Goal: Task Accomplishment & Management: Use online tool/utility

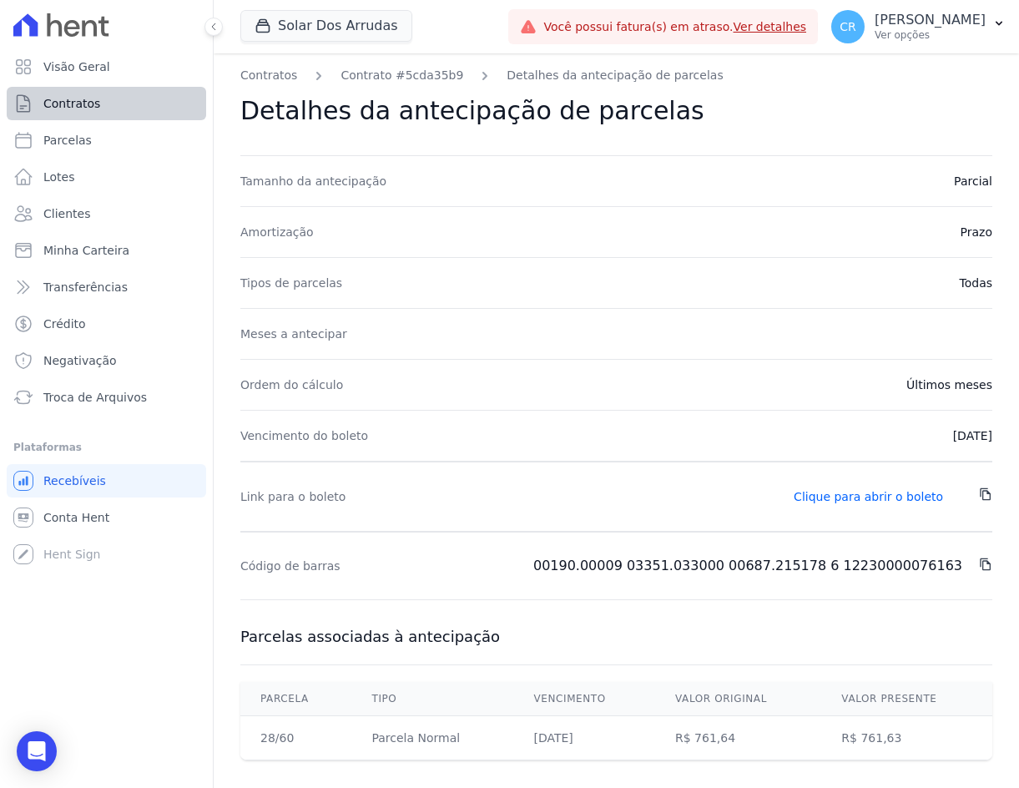
scroll to position [109, 0]
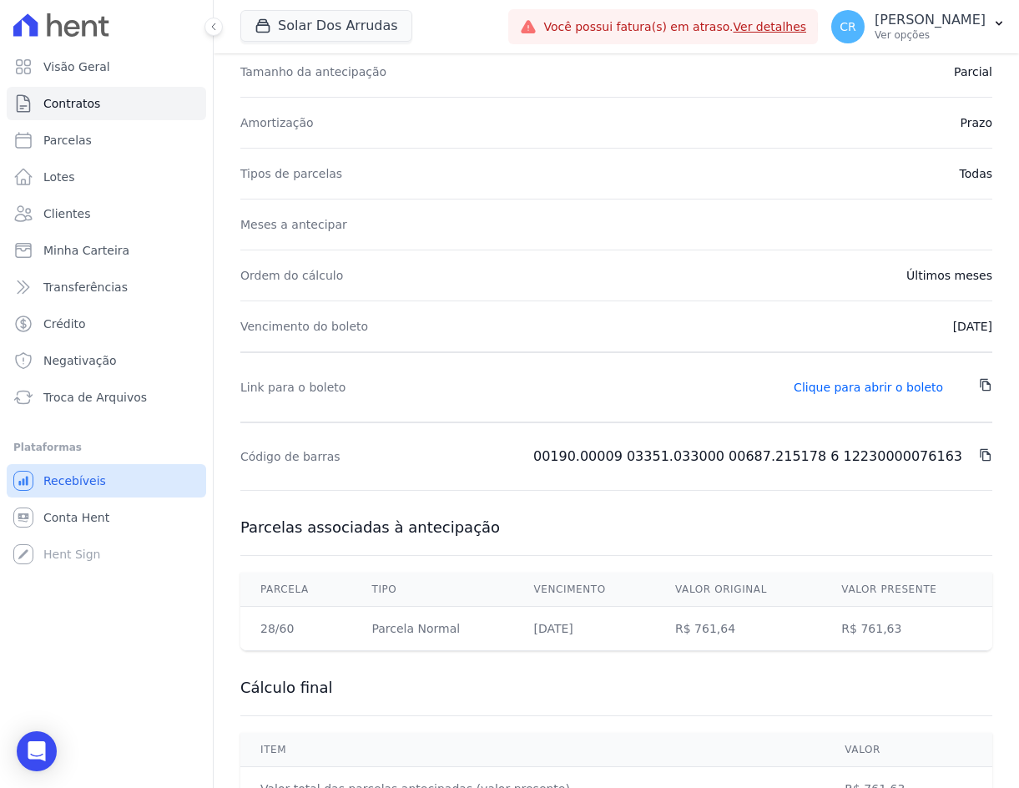
click at [89, 481] on span "Recebíveis" at bounding box center [74, 480] width 63 height 17
click at [70, 213] on span "Clientes" at bounding box center [66, 213] width 47 height 17
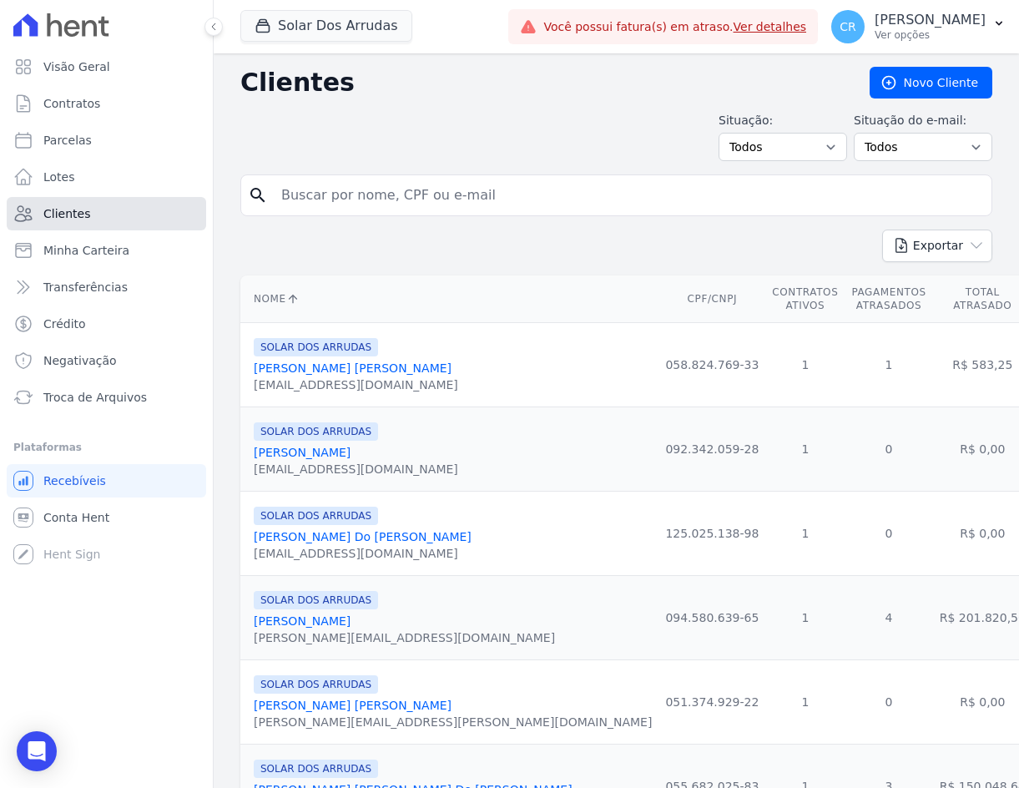
click at [64, 209] on span "Clientes" at bounding box center [66, 213] width 47 height 17
click at [349, 194] on input "search" at bounding box center [627, 195] width 713 height 33
click at [355, 199] on input "search" at bounding box center [627, 195] width 713 height 33
type input "kelen"
click at [345, 189] on input "kelen" at bounding box center [627, 195] width 713 height 33
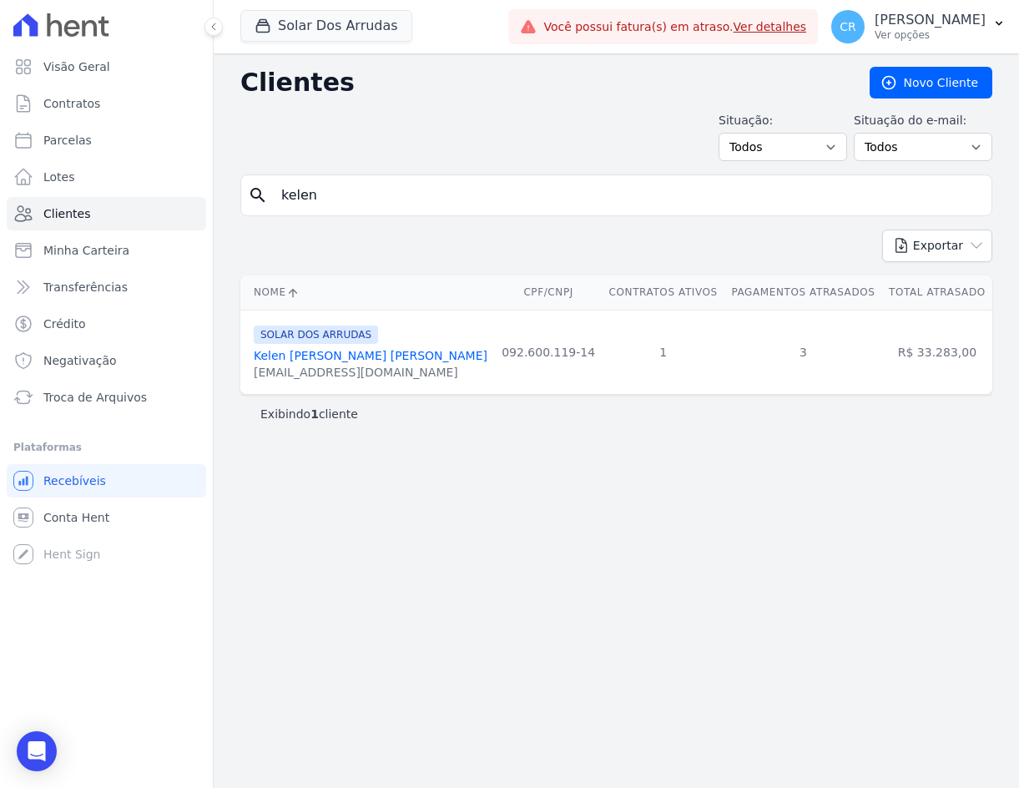
click at [306, 350] on link "Kelen Fernanda Lima Da Rosa" at bounding box center [371, 355] width 234 height 13
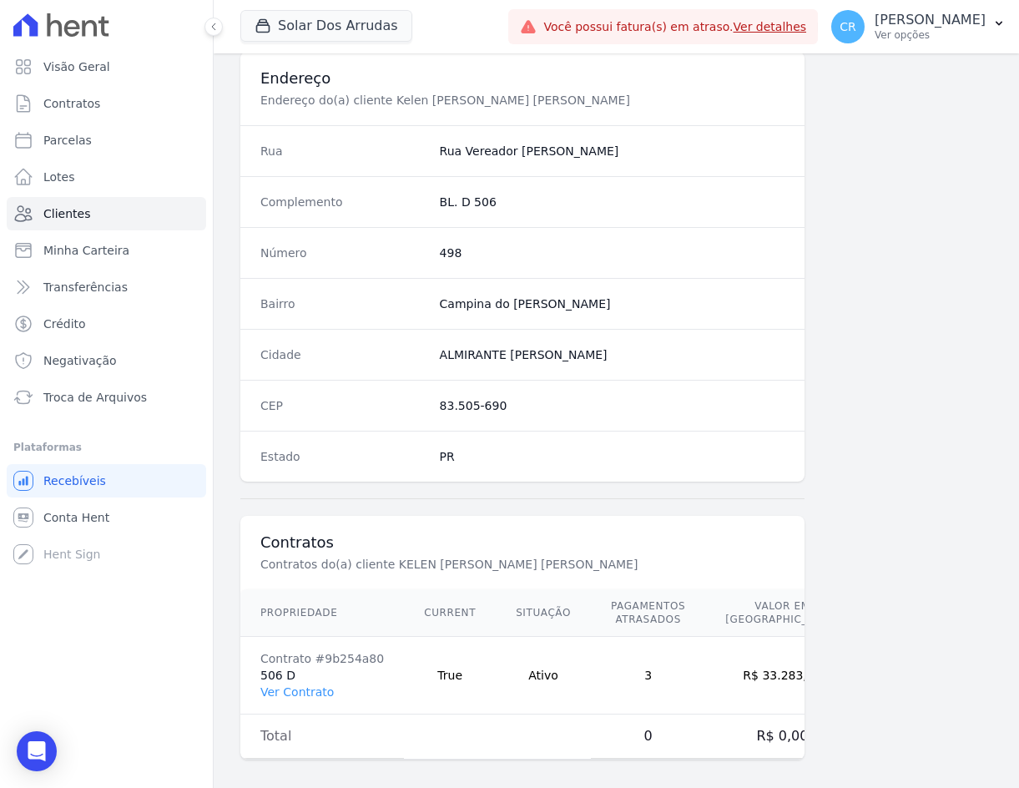
scroll to position [787, 0]
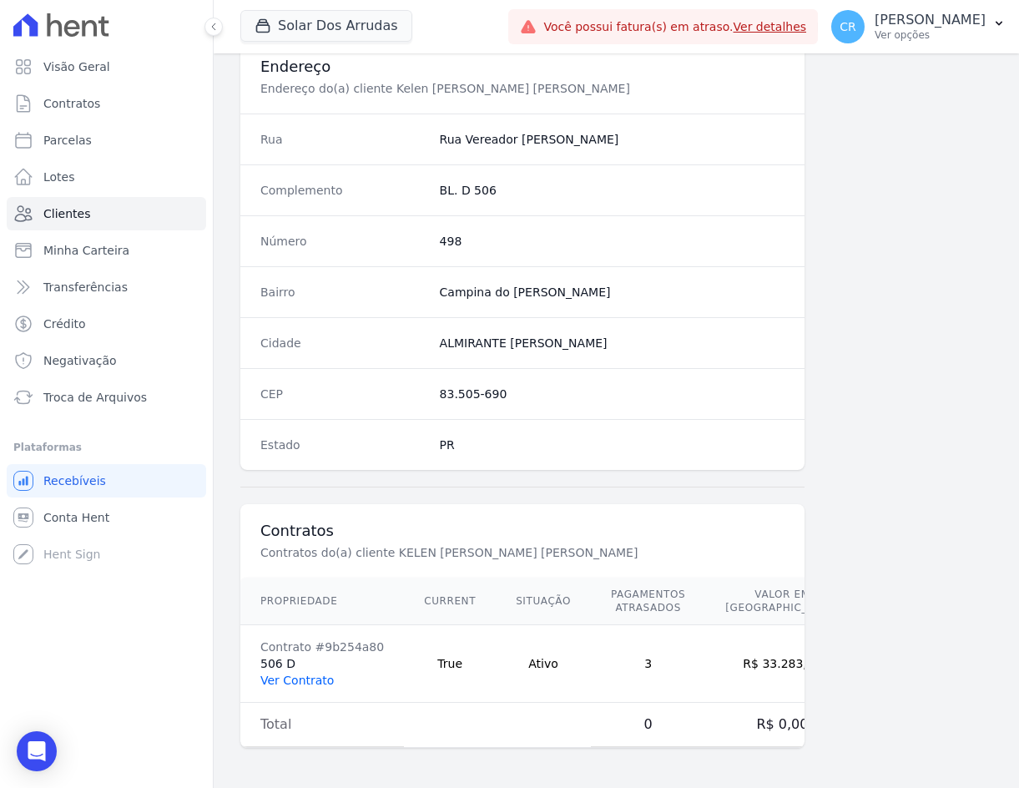
click at [315, 677] on link "Ver Contrato" at bounding box center [296, 679] width 73 height 13
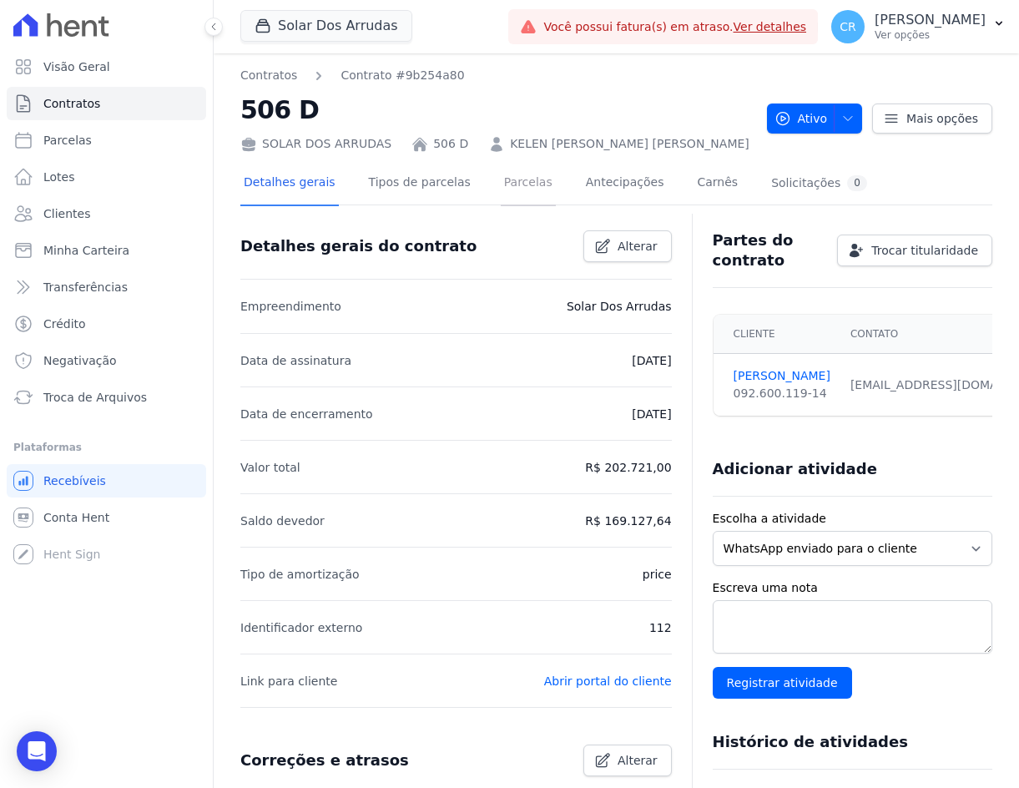
click at [501, 182] on link "Parcelas" at bounding box center [528, 184] width 55 height 44
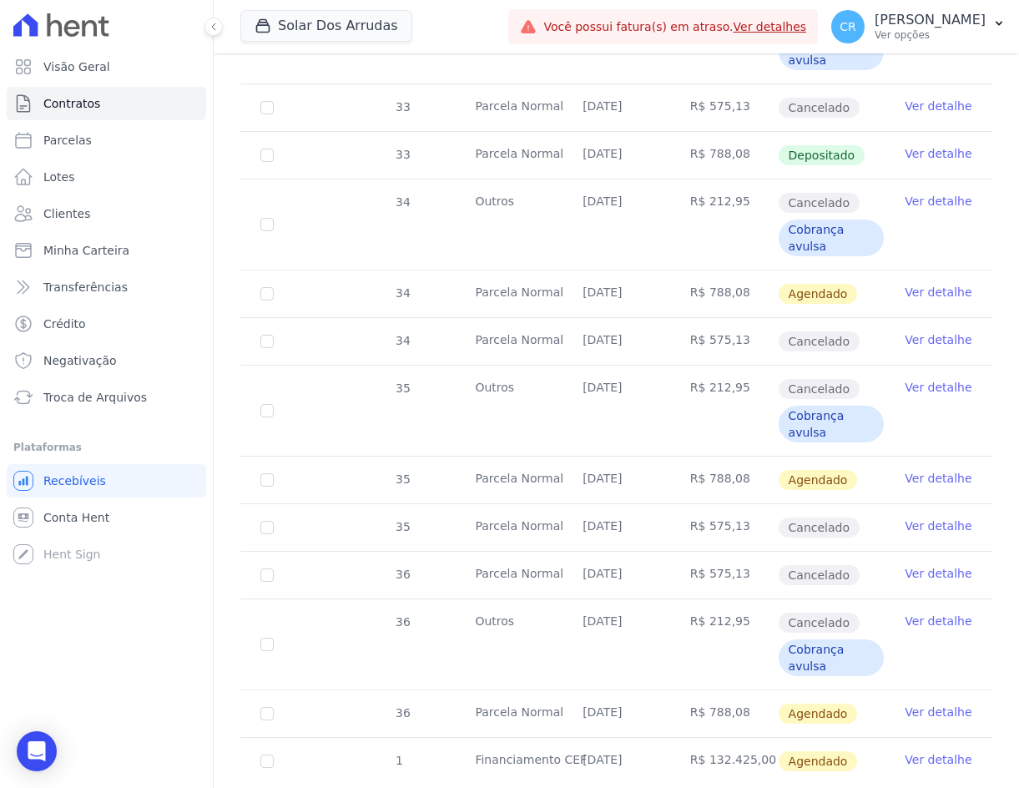
scroll to position [2002, 0]
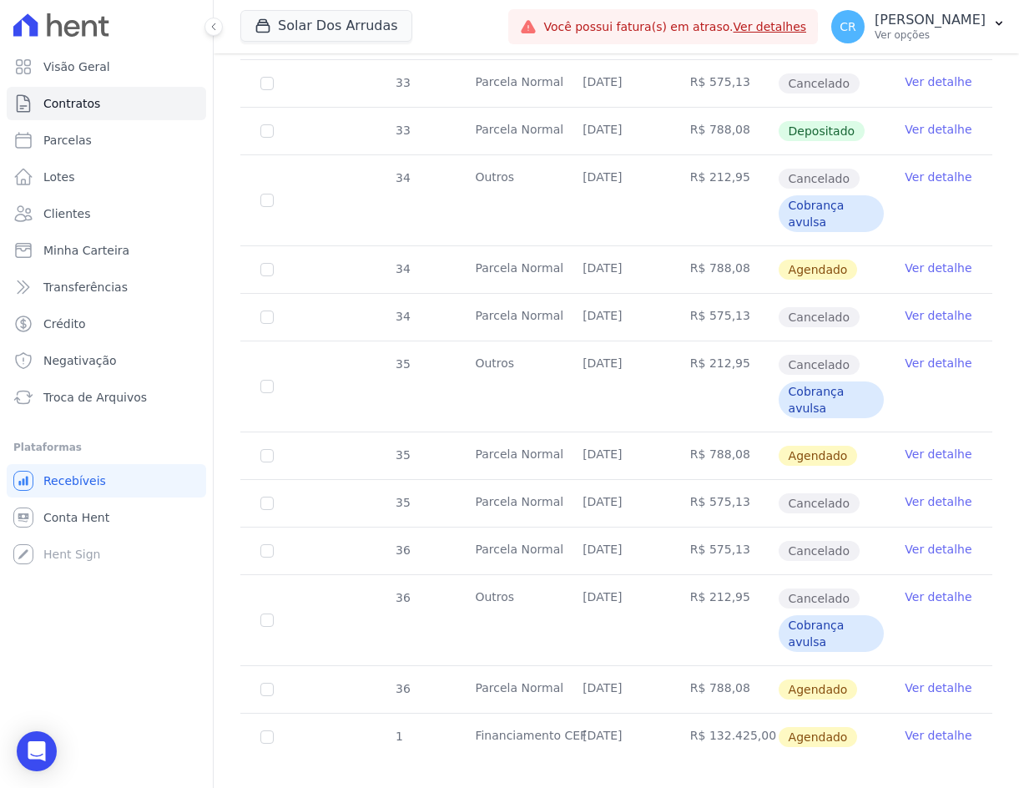
click at [930, 267] on link "Ver detalhe" at bounding box center [937, 267] width 67 height 17
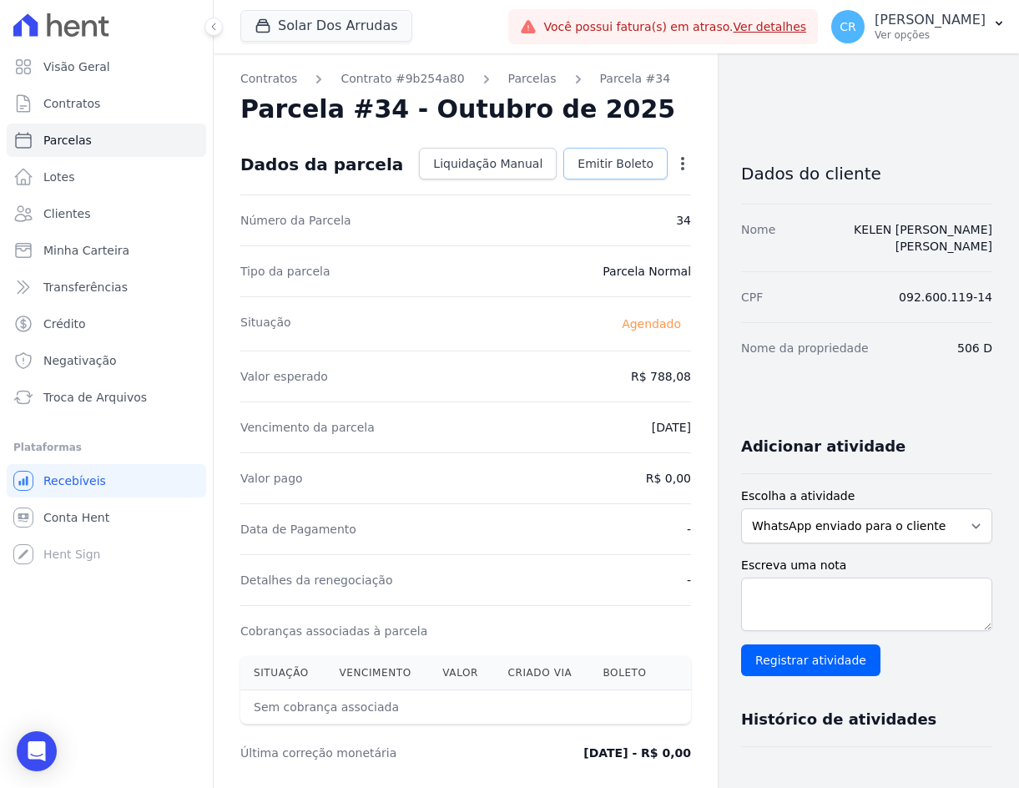
click at [630, 166] on span "Emitir Boleto" at bounding box center [615, 163] width 76 height 17
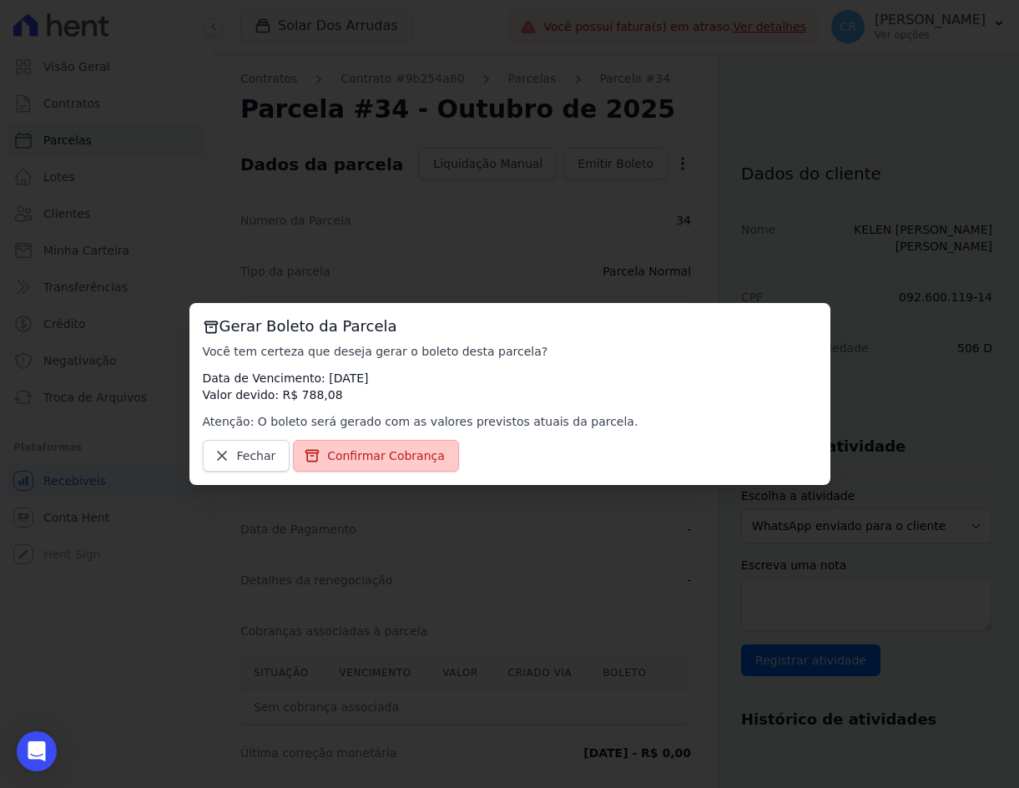
click at [329, 451] on span "Confirmar Cobrança" at bounding box center [386, 455] width 118 height 17
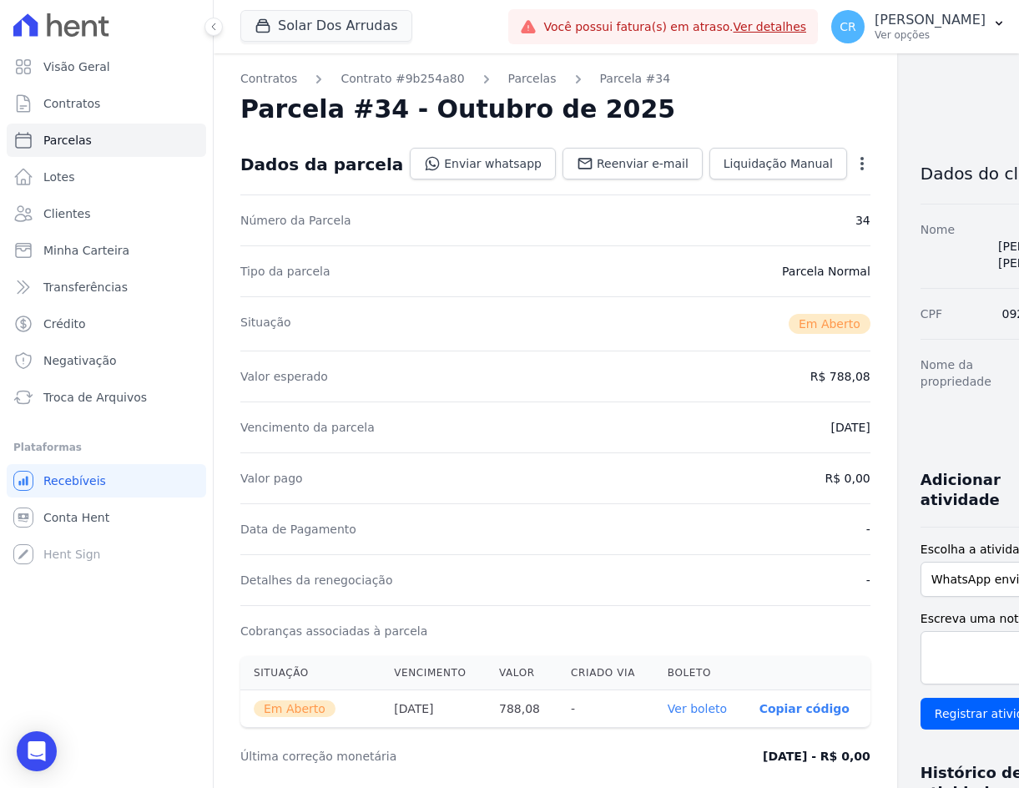
click at [755, 698] on th "00190.00009 03351.033000 00687.224170 9 12300000078808 Copiar código" at bounding box center [808, 709] width 124 height 38
click at [759, 711] on p "Copiar código" at bounding box center [804, 708] width 90 height 13
click at [676, 709] on link "Ver boleto" at bounding box center [705, 709] width 59 height 13
click at [70, 224] on link "Clientes" at bounding box center [106, 213] width 199 height 33
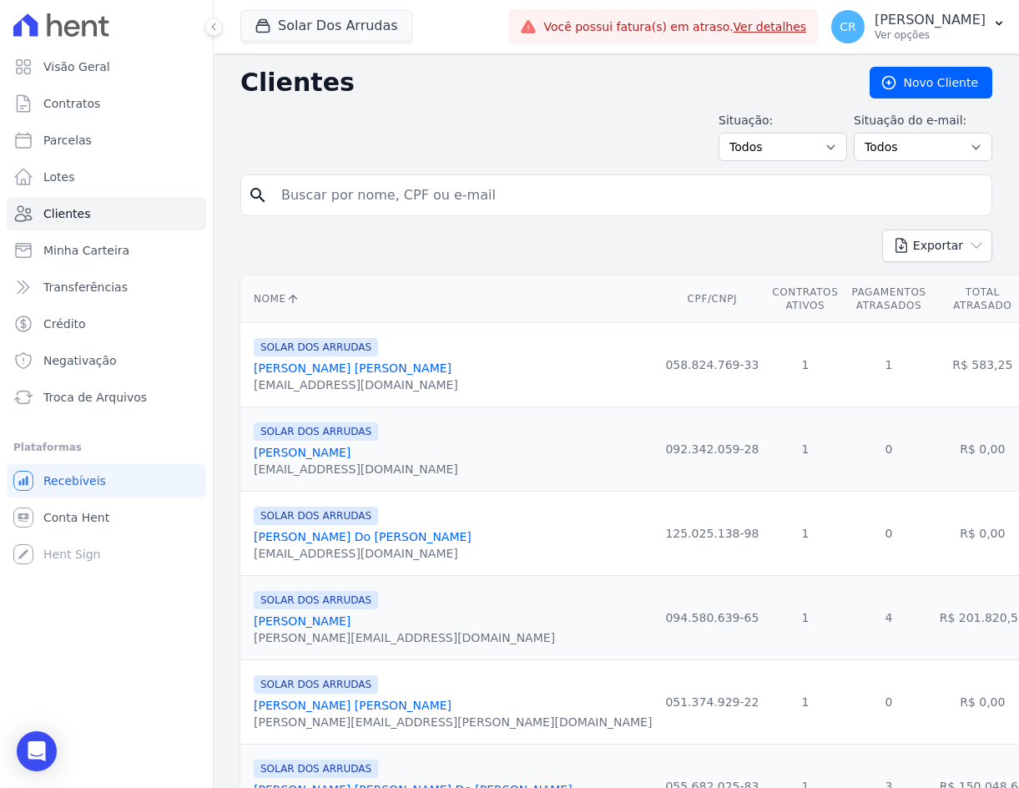
click at [384, 196] on input "search" at bounding box center [627, 195] width 713 height 33
type input "janaina"
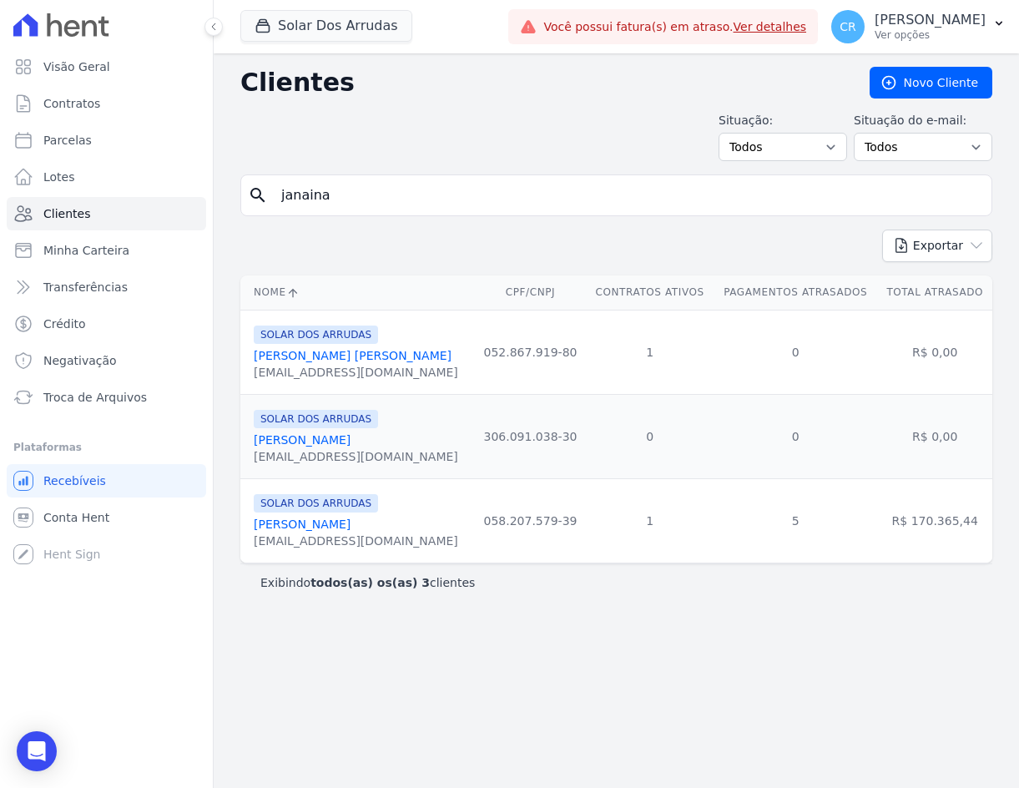
click at [316, 523] on link "Janaina Straiotto" at bounding box center [302, 523] width 97 height 13
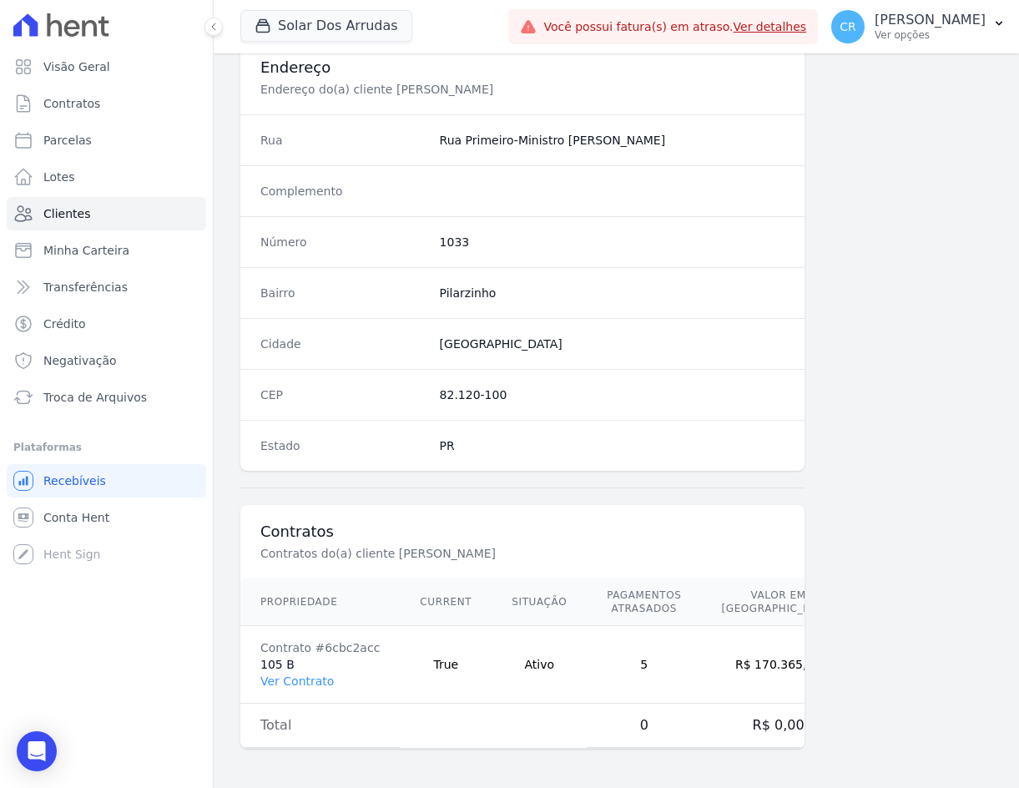
scroll to position [787, 0]
click at [309, 680] on link "Ver Contrato" at bounding box center [296, 679] width 73 height 13
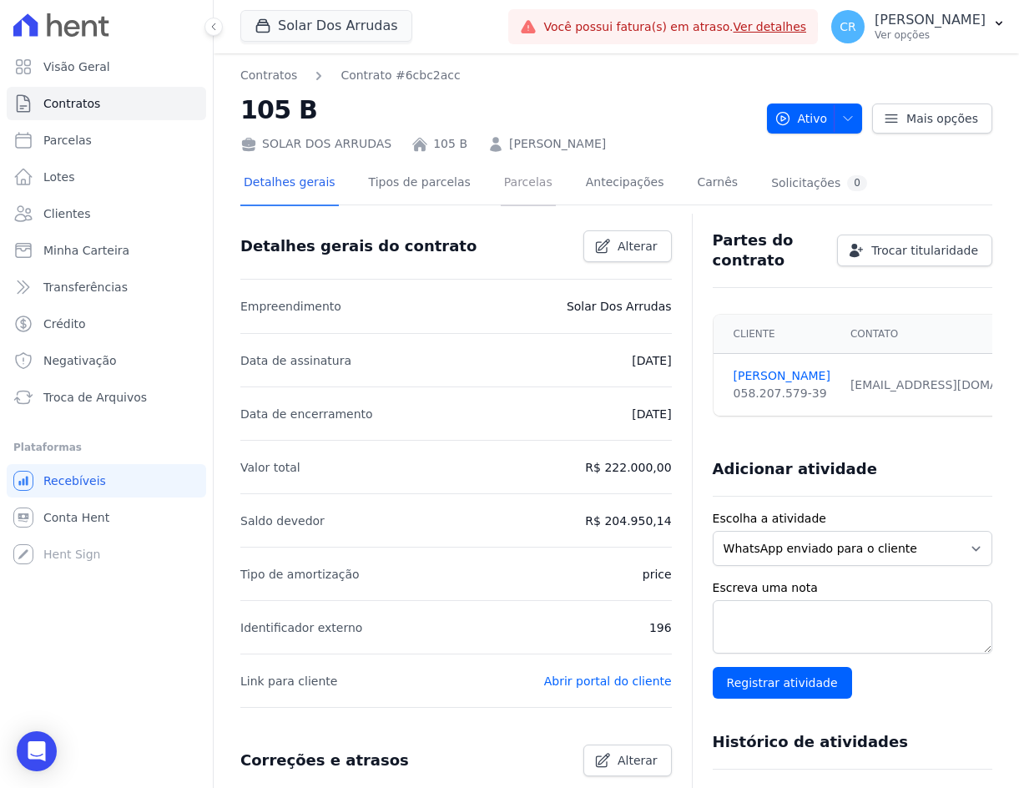
click at [503, 178] on link "Parcelas" at bounding box center [528, 184] width 55 height 44
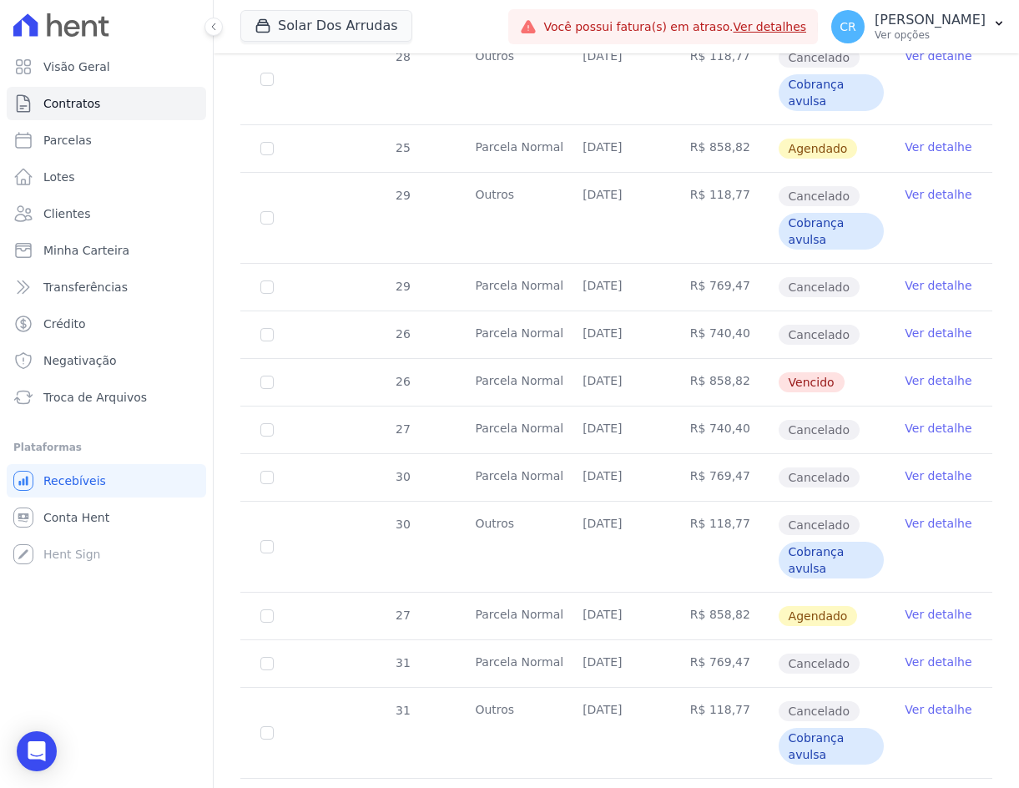
scroll to position [2169, 0]
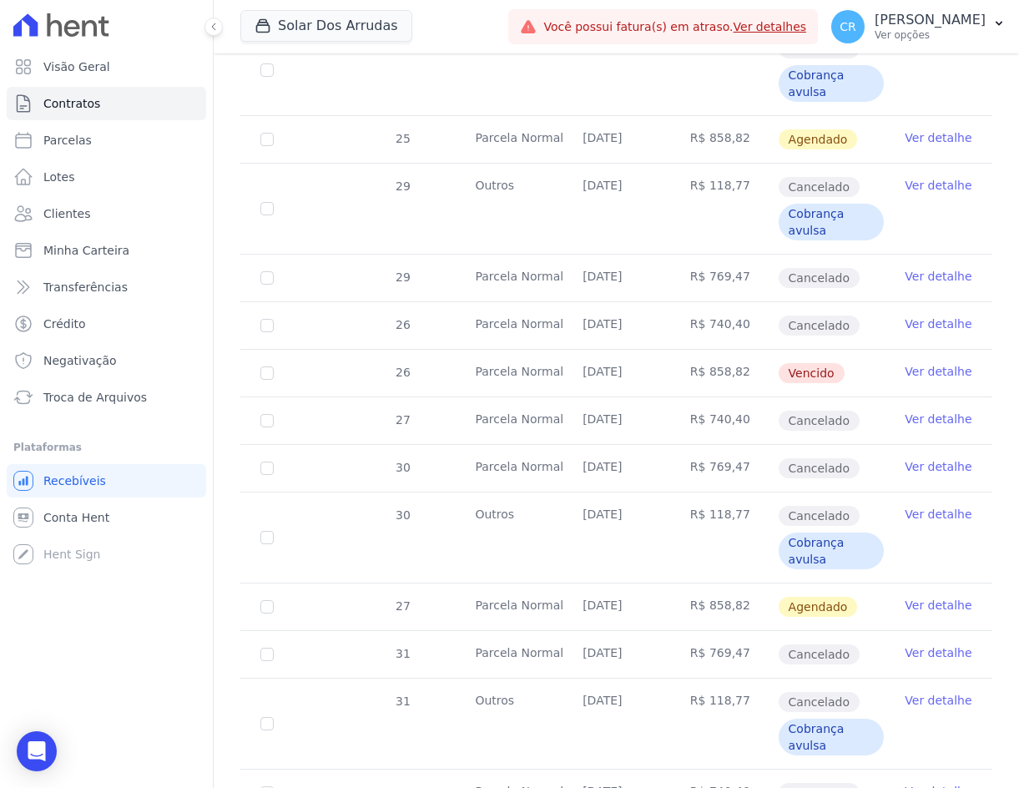
click at [924, 373] on link "Ver detalhe" at bounding box center [937, 371] width 67 height 17
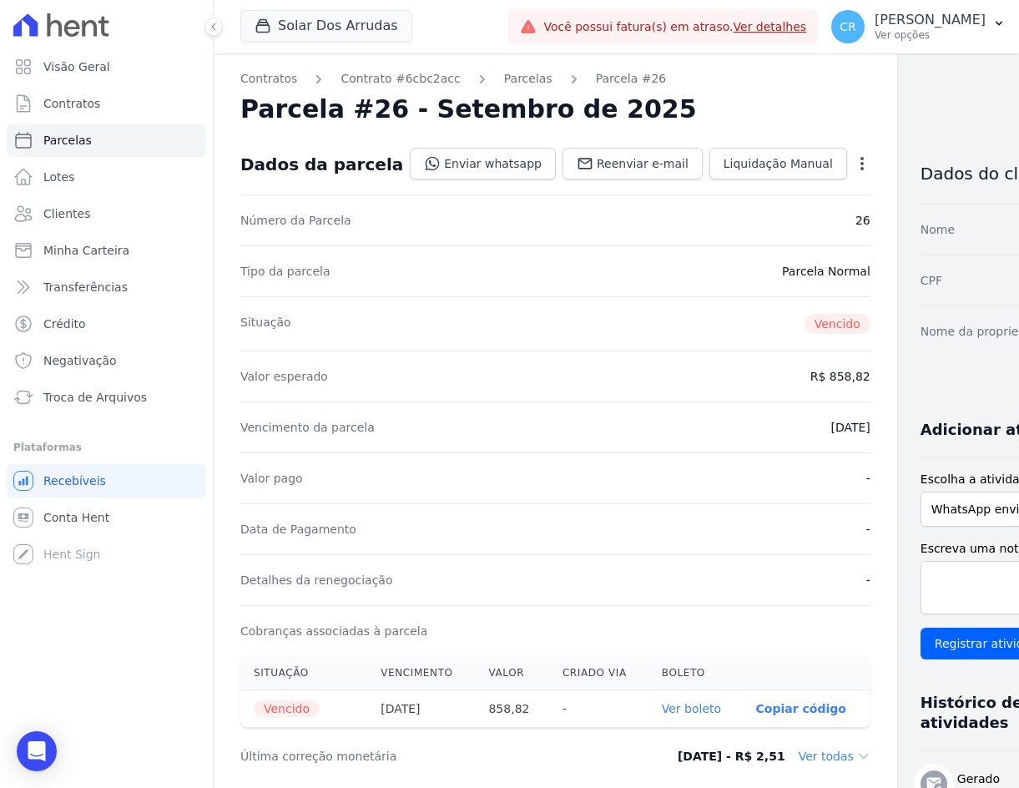
click at [854, 161] on icon "button" at bounding box center [862, 163] width 17 height 17
click at [750, 190] on link "Alterar" at bounding box center [790, 186] width 147 height 30
click at [722, 181] on link "Alterar" at bounding box center [790, 186] width 147 height 30
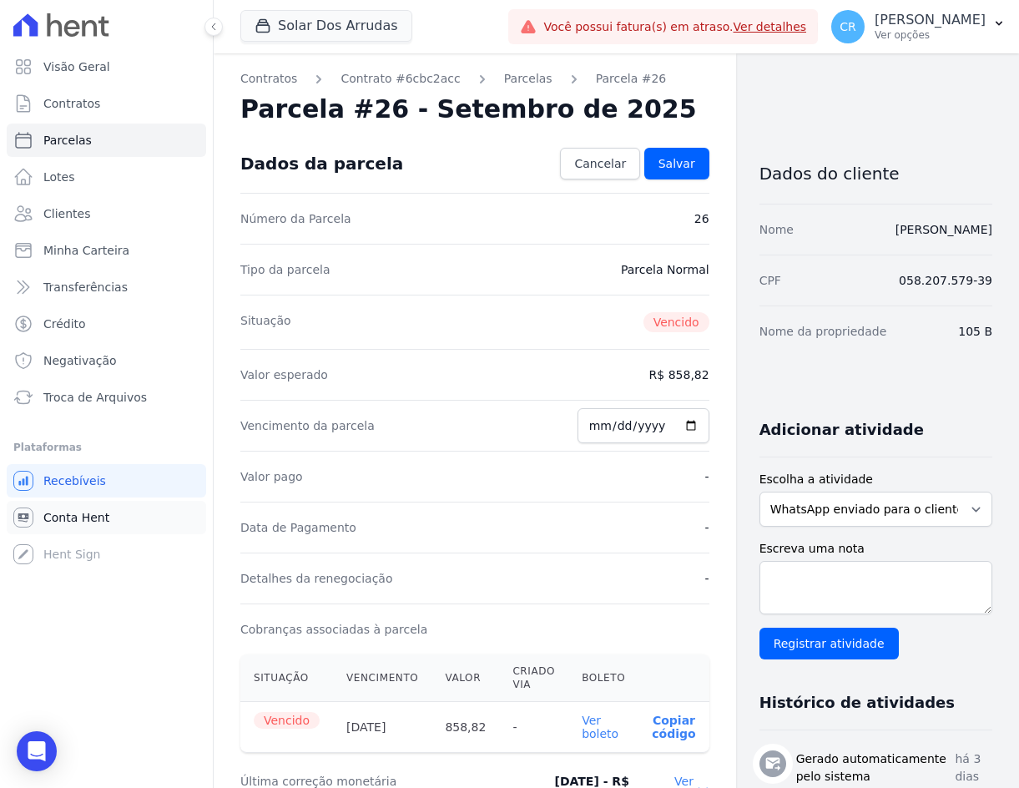
click at [107, 516] on link "Conta Hent" at bounding box center [106, 517] width 199 height 33
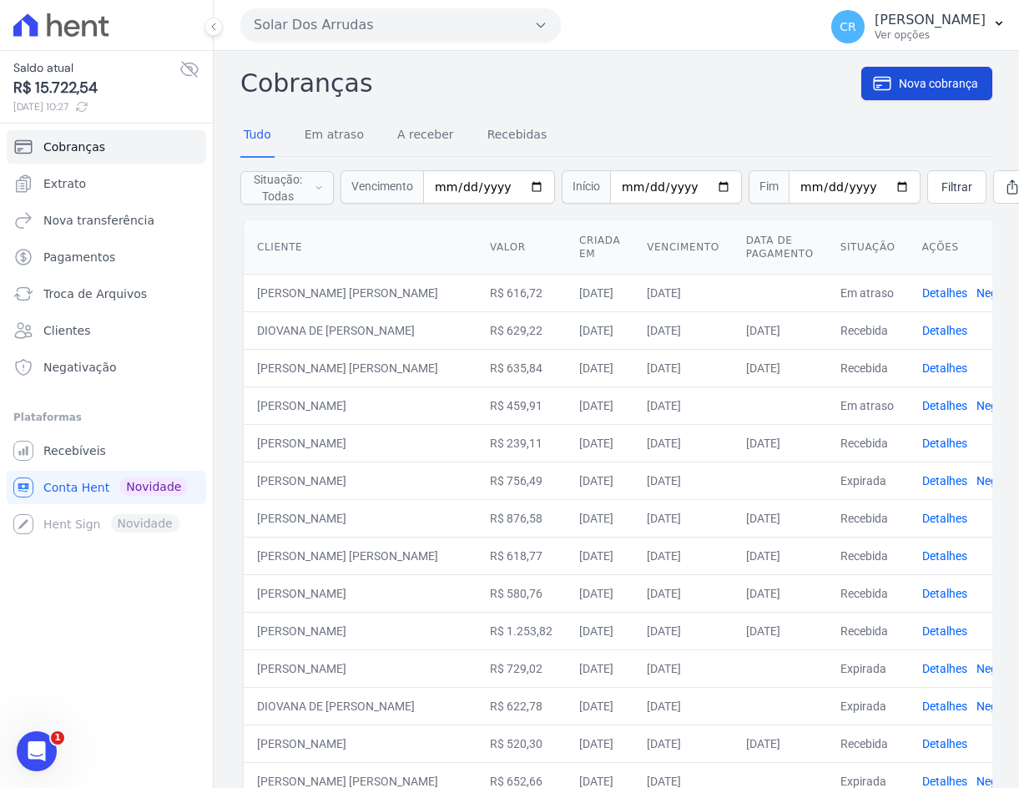
click at [877, 88] on icon at bounding box center [882, 83] width 20 height 20
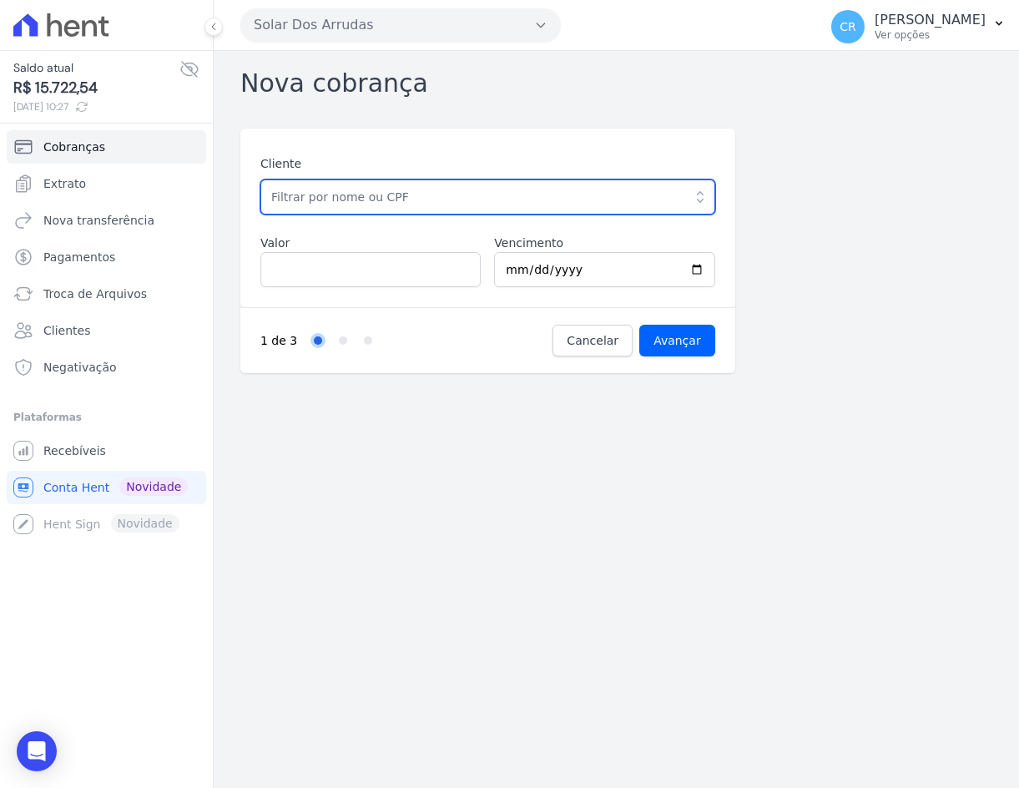
click at [318, 199] on input "text" at bounding box center [487, 196] width 455 height 35
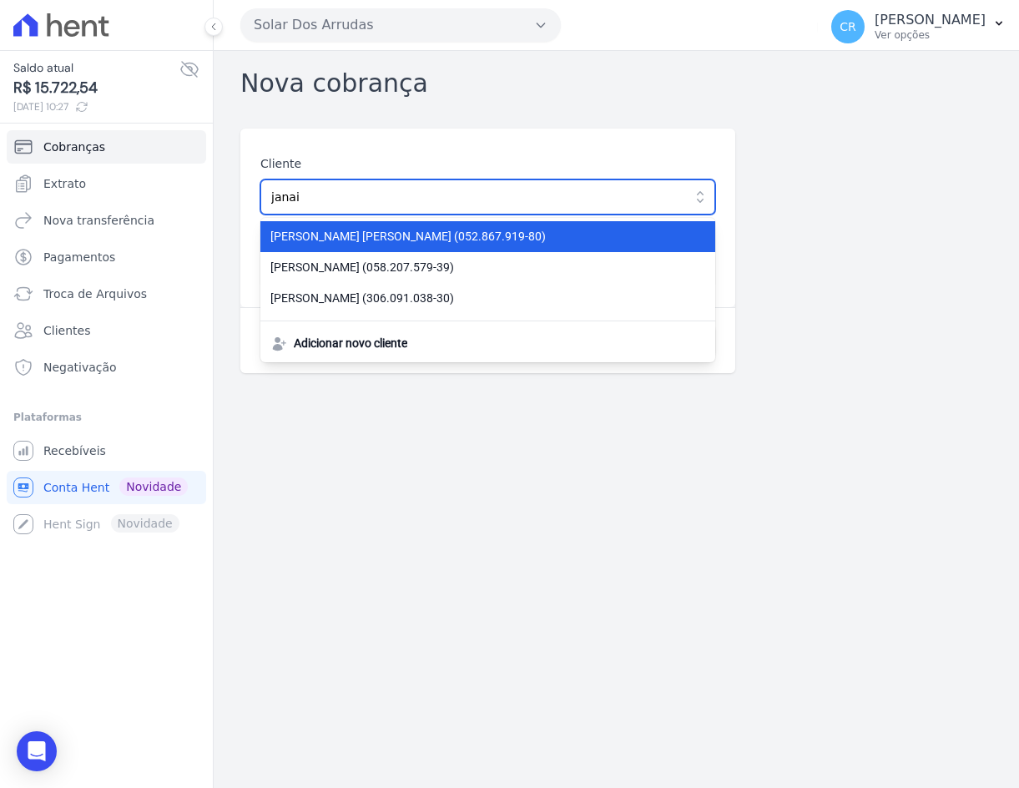
type input "JANAINA STRAIOTTO"
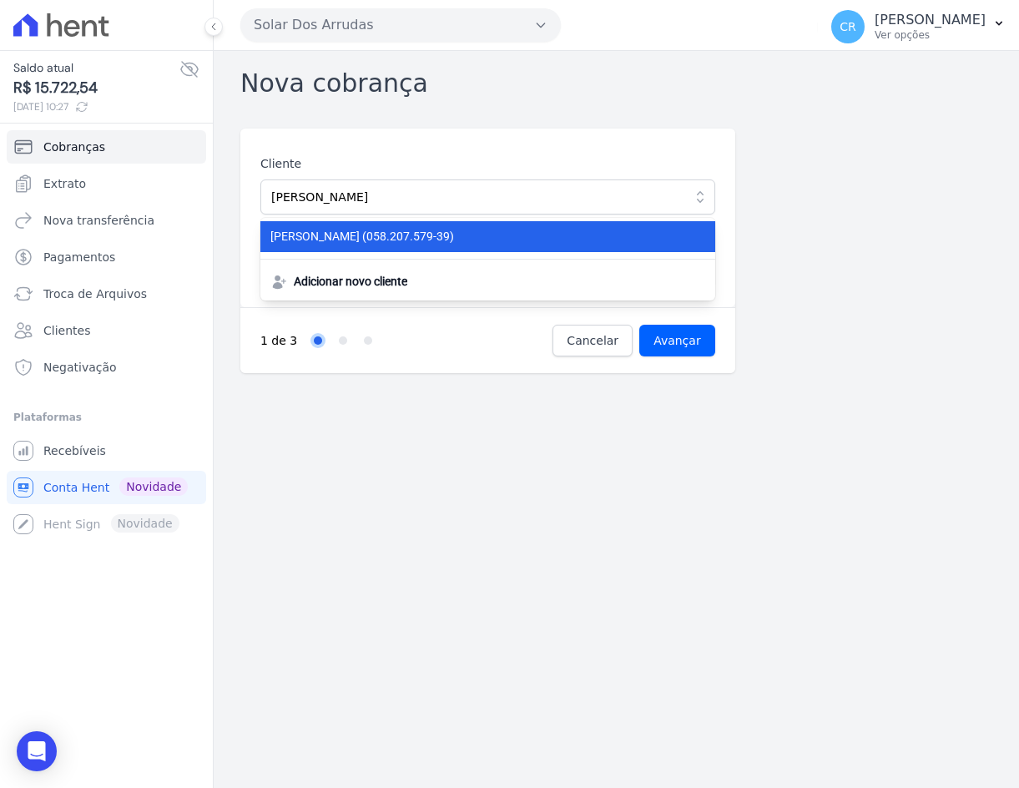
click at [345, 237] on span "JANAINA STRAIOTTO (058.207.579-39)" at bounding box center [477, 237] width 415 height 18
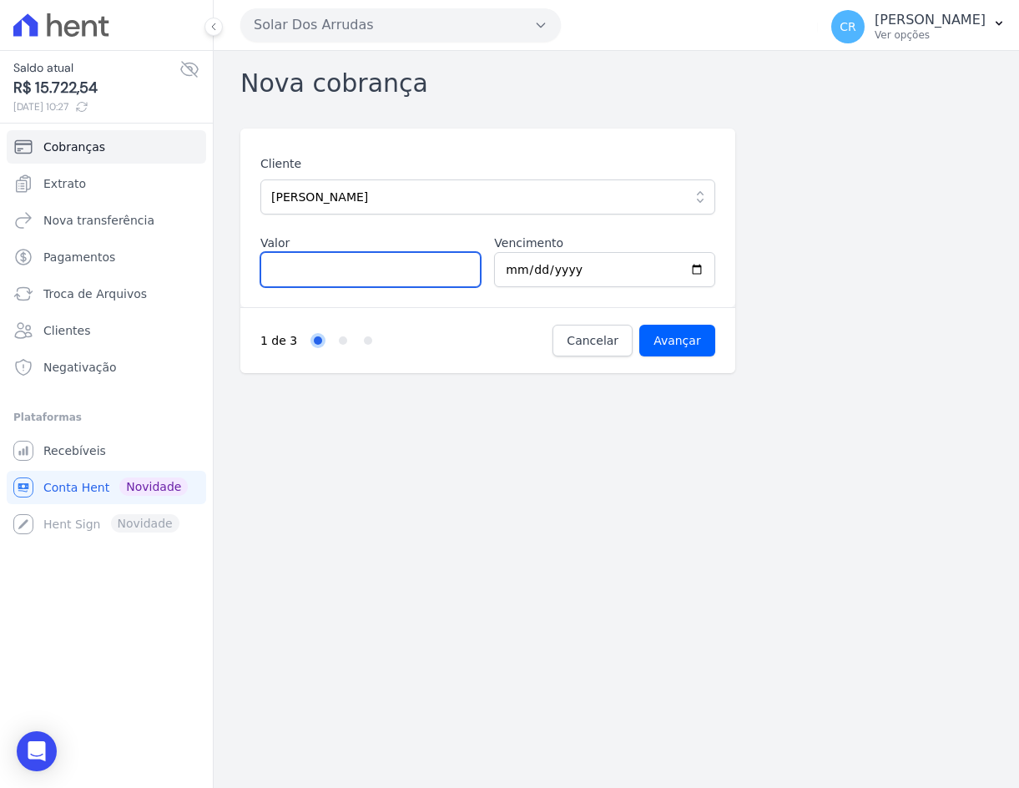
click at [376, 272] on input "Valor" at bounding box center [370, 269] width 220 height 35
type input "876.58"
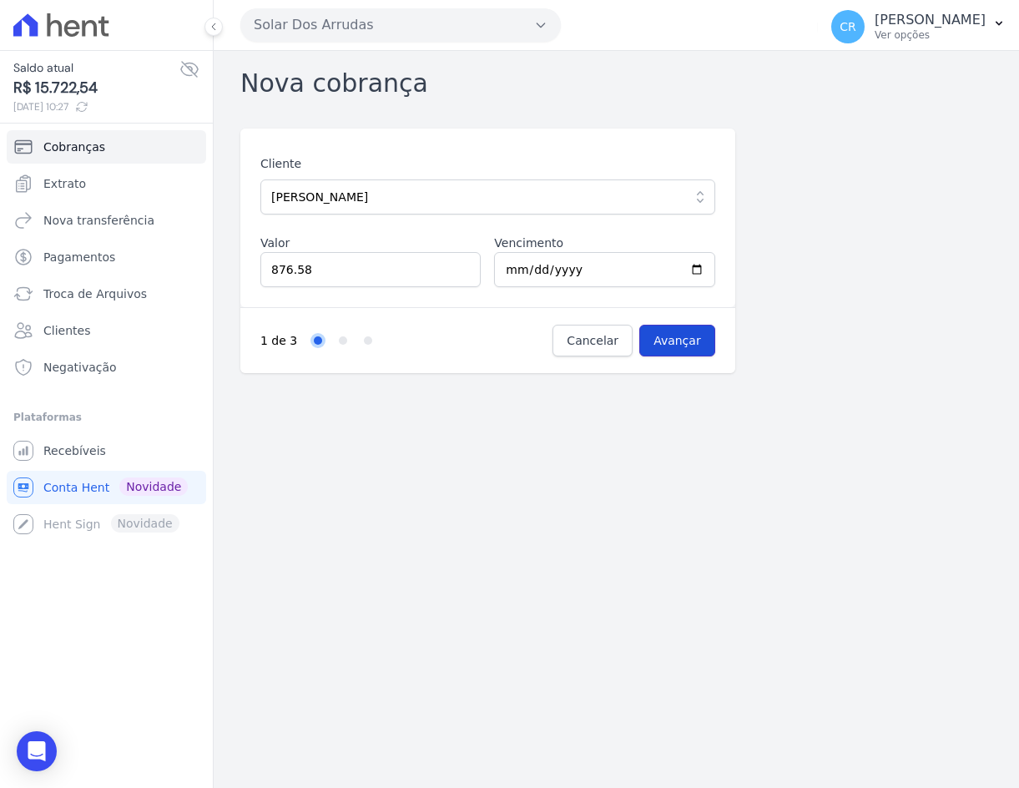
click at [659, 330] on input "Avançar" at bounding box center [677, 341] width 76 height 32
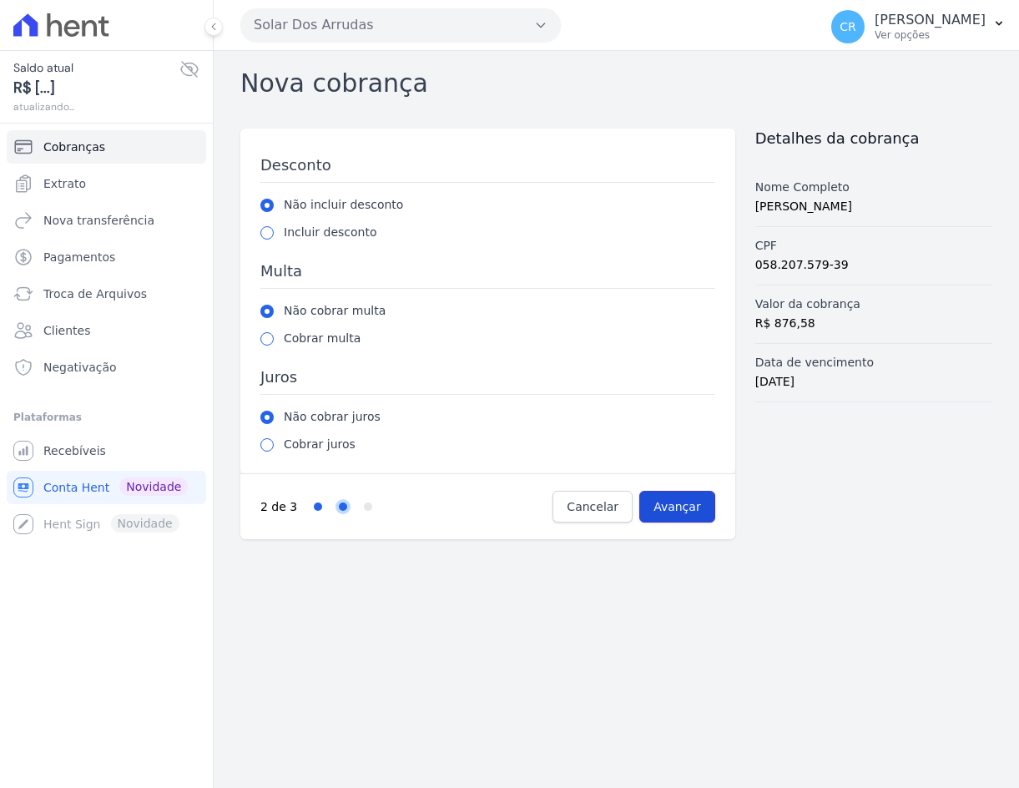
click at [688, 500] on input "Avançar" at bounding box center [677, 507] width 76 height 32
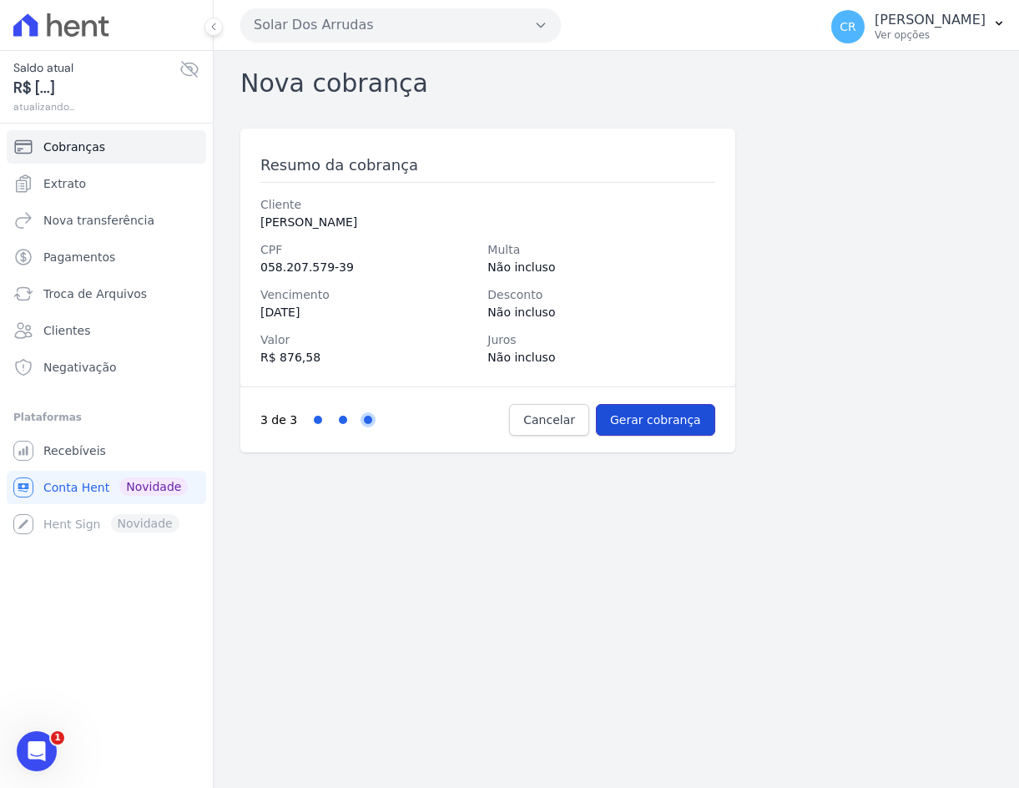
click at [648, 428] on input "Gerar cobrança" at bounding box center [655, 420] width 119 height 32
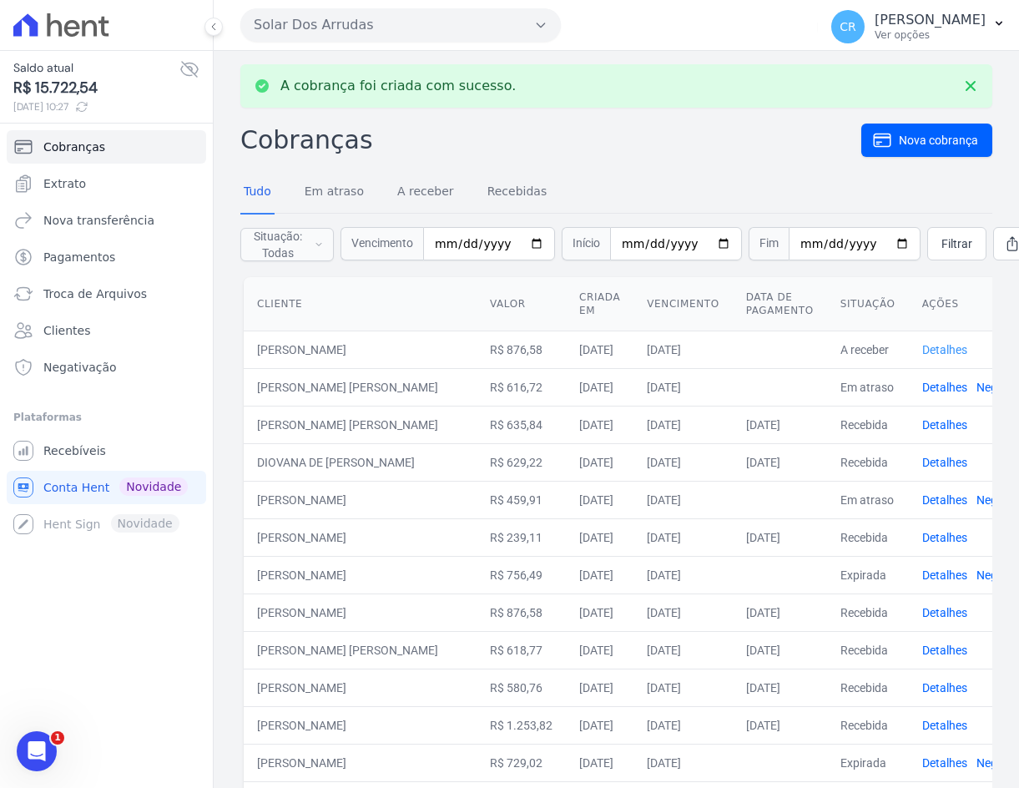
click at [967, 353] on link "Detalhes" at bounding box center [944, 349] width 45 height 13
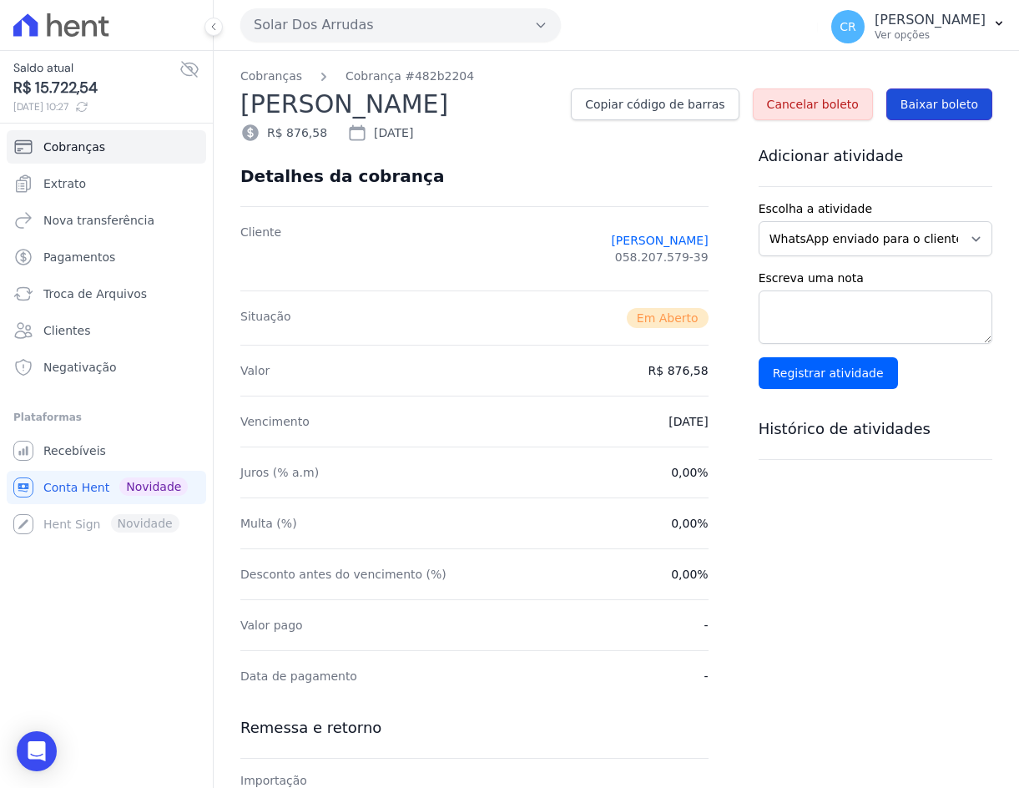
click at [904, 111] on span "Baixar boleto" at bounding box center [939, 104] width 78 height 17
click at [73, 332] on span "Clientes" at bounding box center [66, 330] width 47 height 17
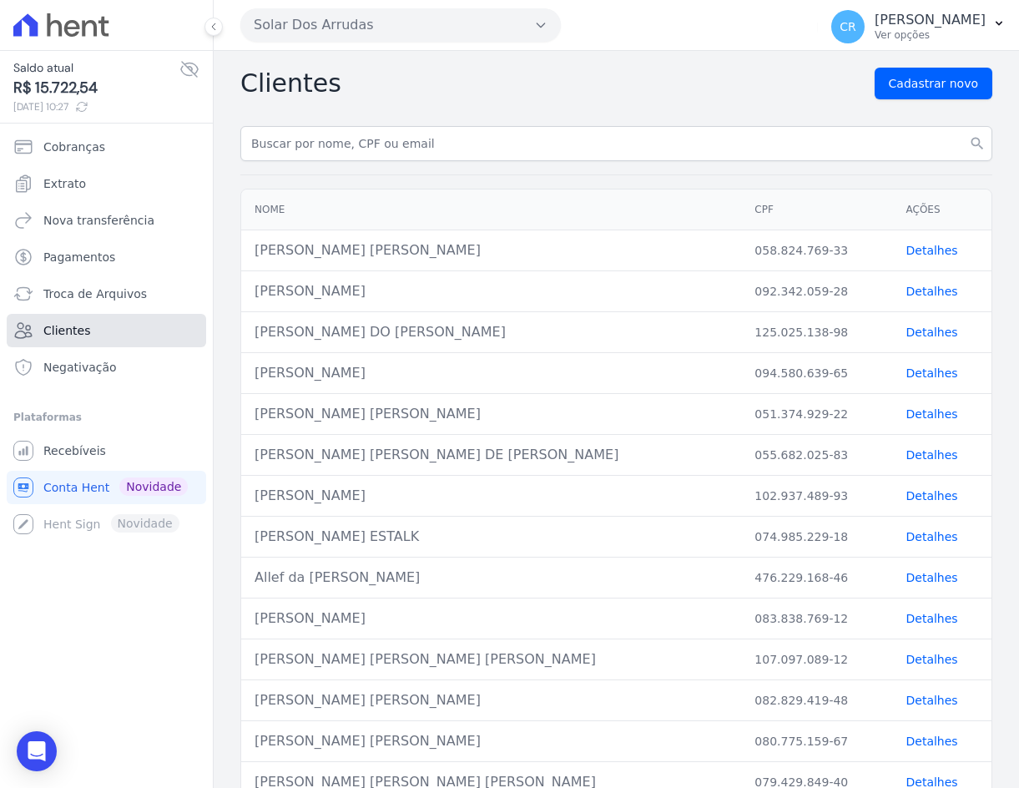
click at [74, 326] on span "Clientes" at bounding box center [66, 330] width 47 height 17
click at [58, 456] on span "Recebíveis" at bounding box center [74, 450] width 63 height 17
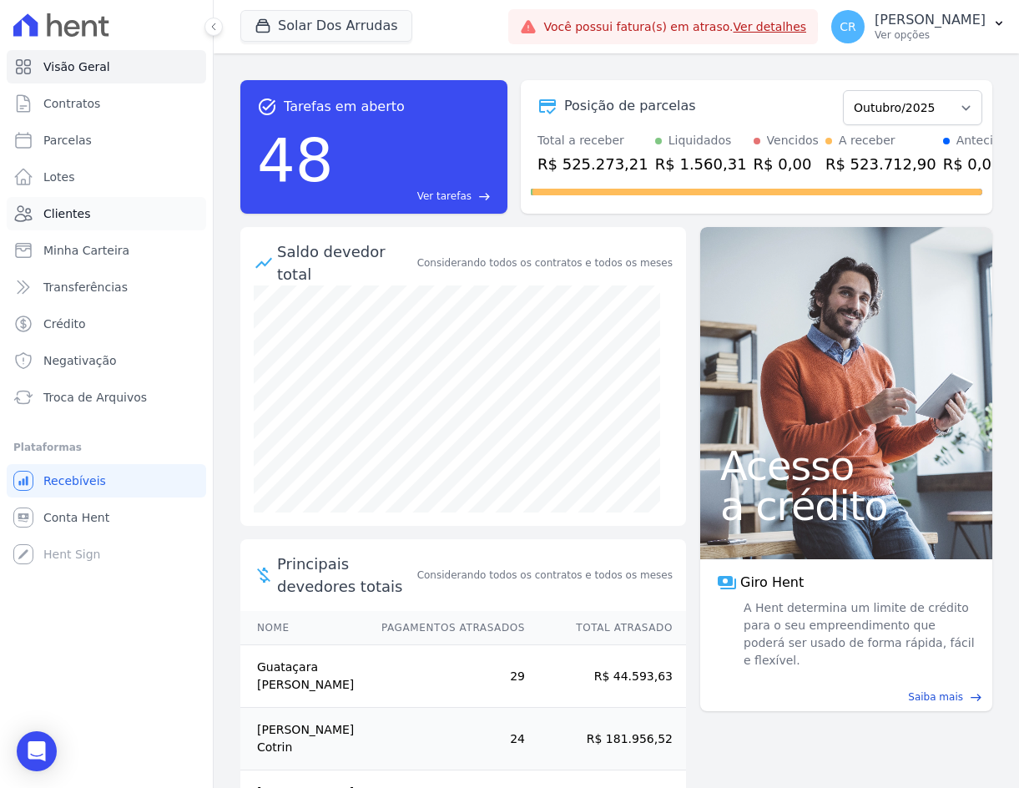
click at [68, 219] on span "Clientes" at bounding box center [66, 213] width 47 height 17
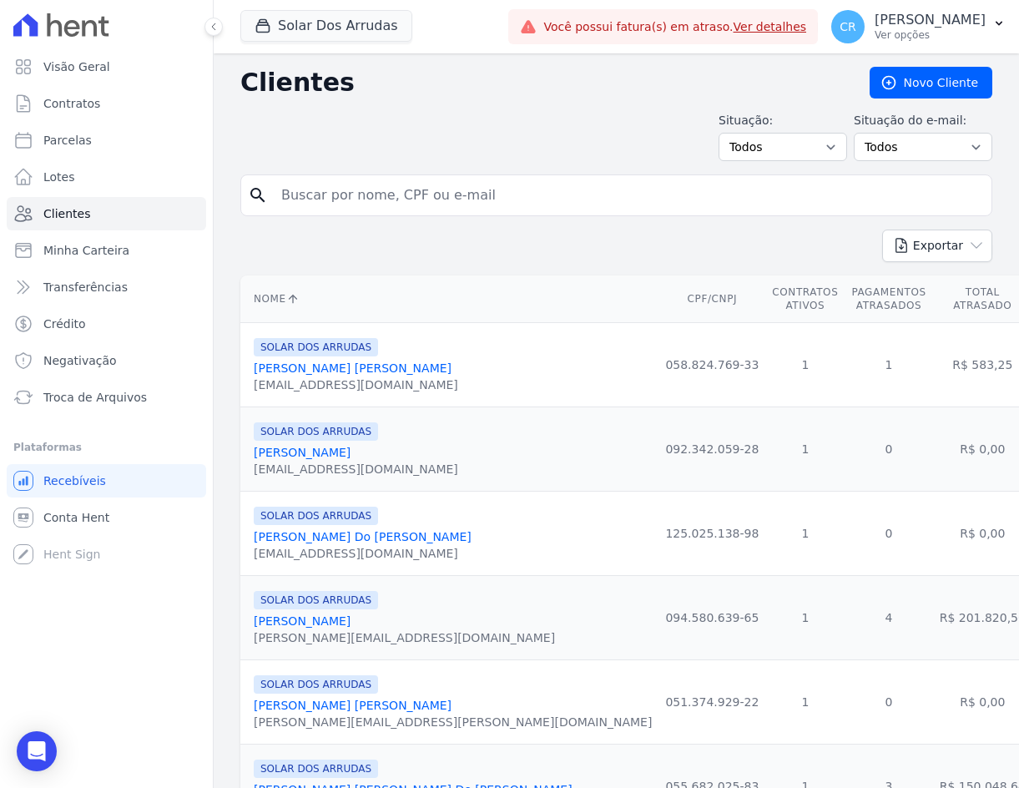
click at [389, 194] on input "search" at bounding box center [627, 195] width 713 height 33
type input "andre"
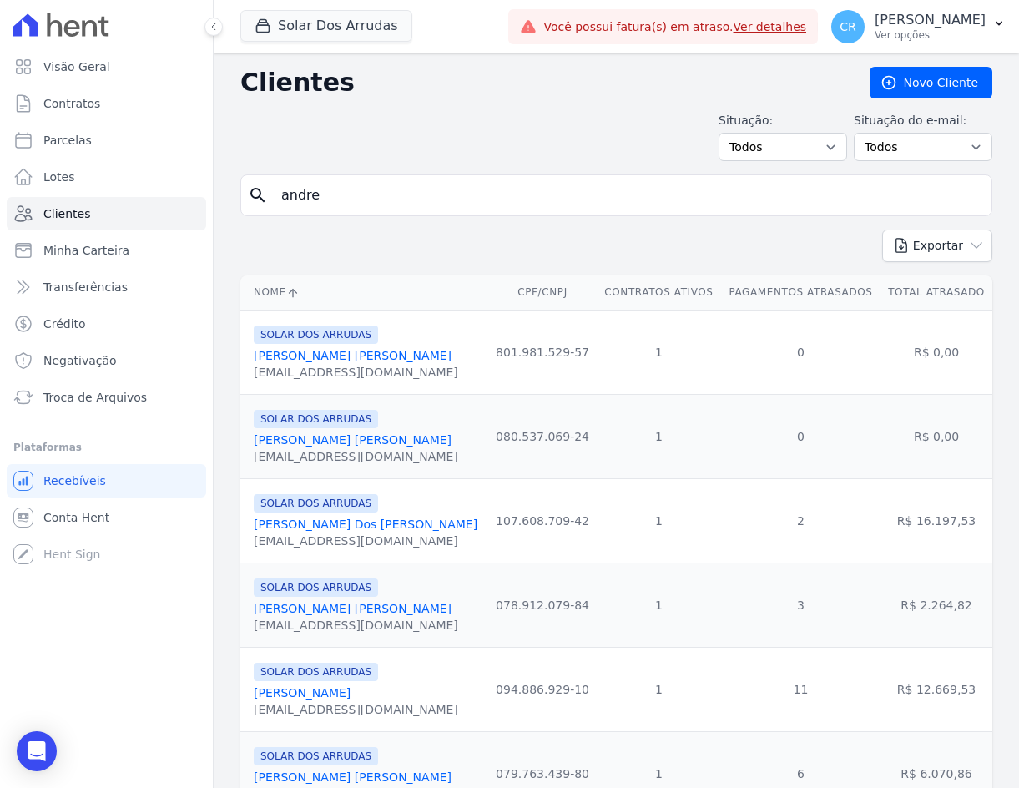
click at [336, 438] on link "Andre De Lima Matos" at bounding box center [353, 439] width 198 height 13
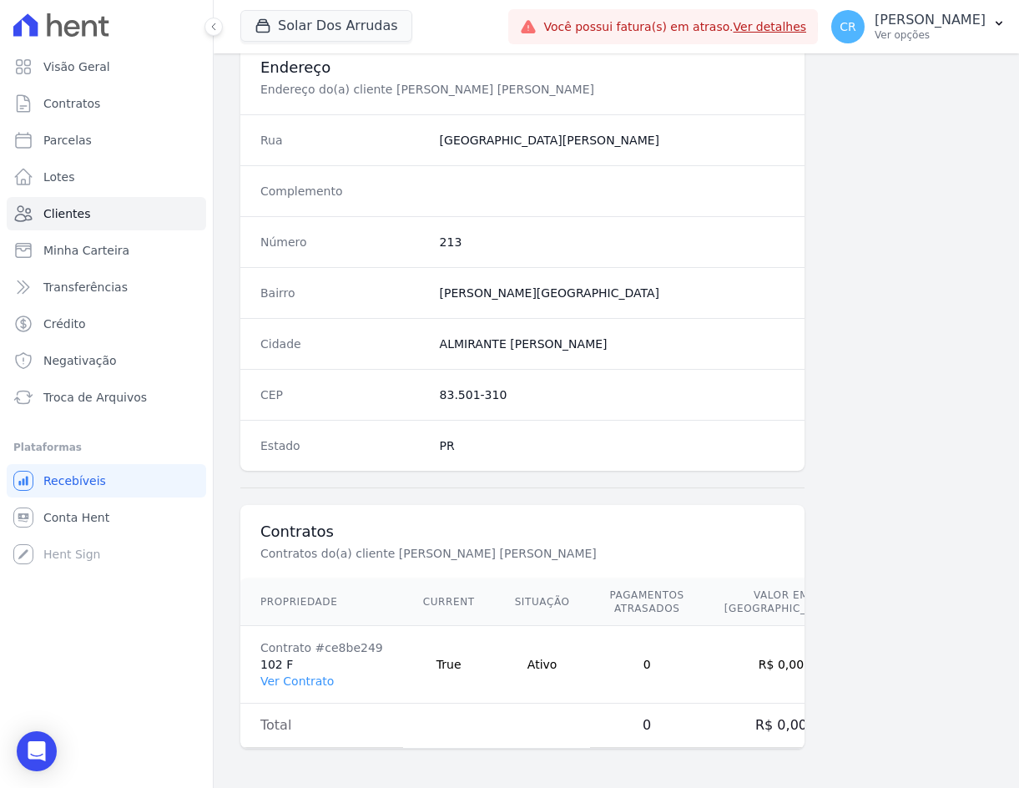
scroll to position [787, 0]
click at [311, 679] on link "Ver Contrato" at bounding box center [296, 679] width 73 height 13
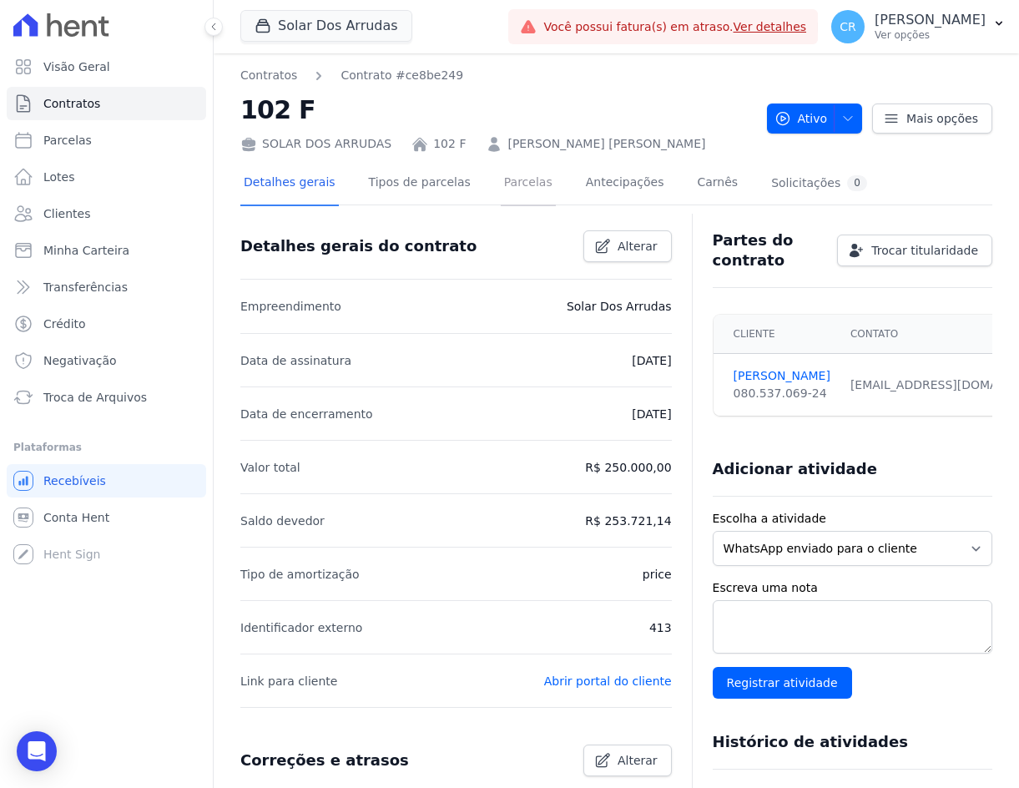
click at [505, 186] on link "Parcelas" at bounding box center [528, 184] width 55 height 44
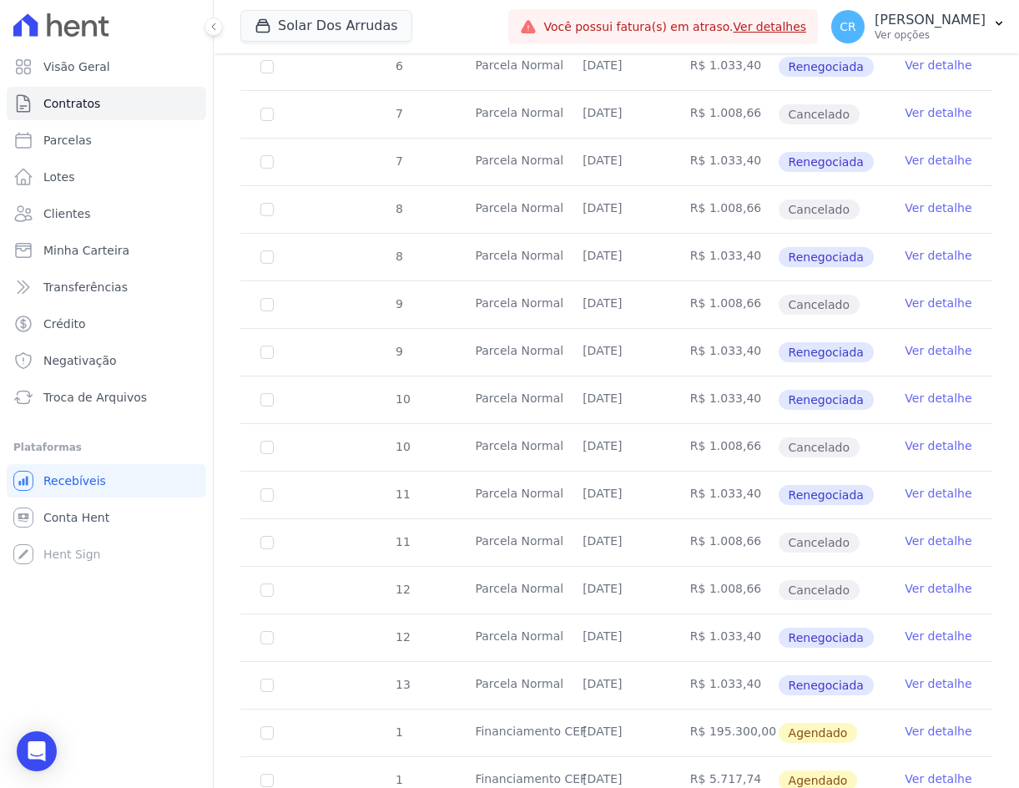
scroll to position [834, 0]
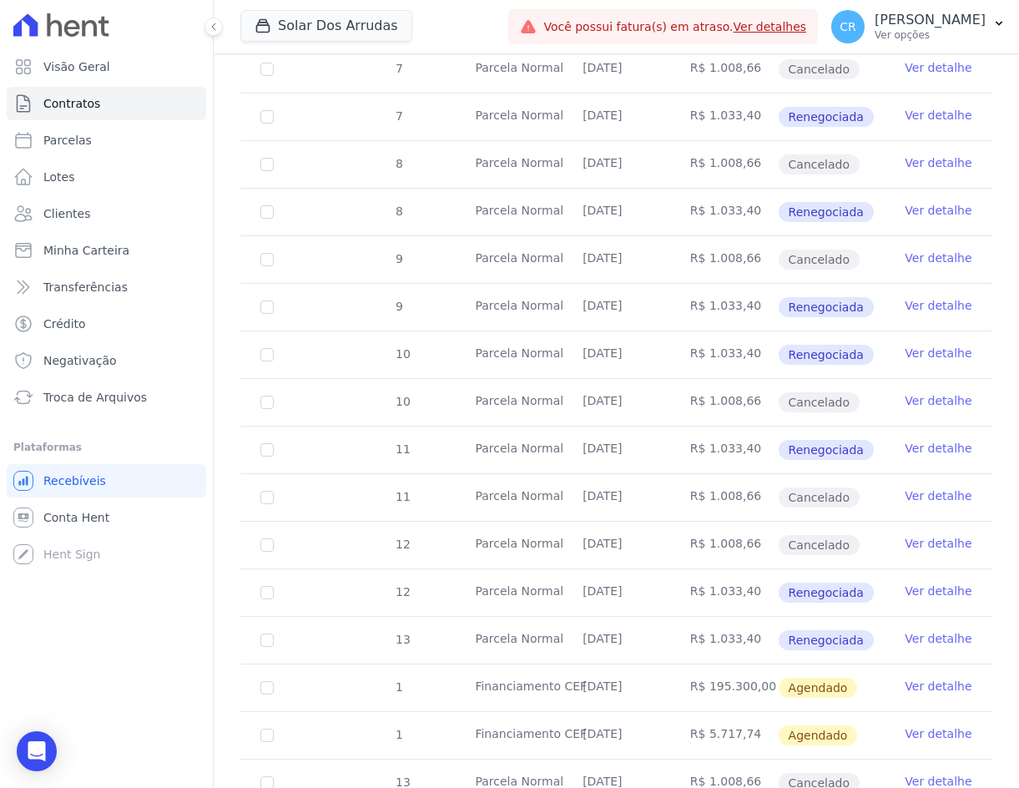
click at [912, 446] on link "Ver detalhe" at bounding box center [937, 448] width 67 height 17
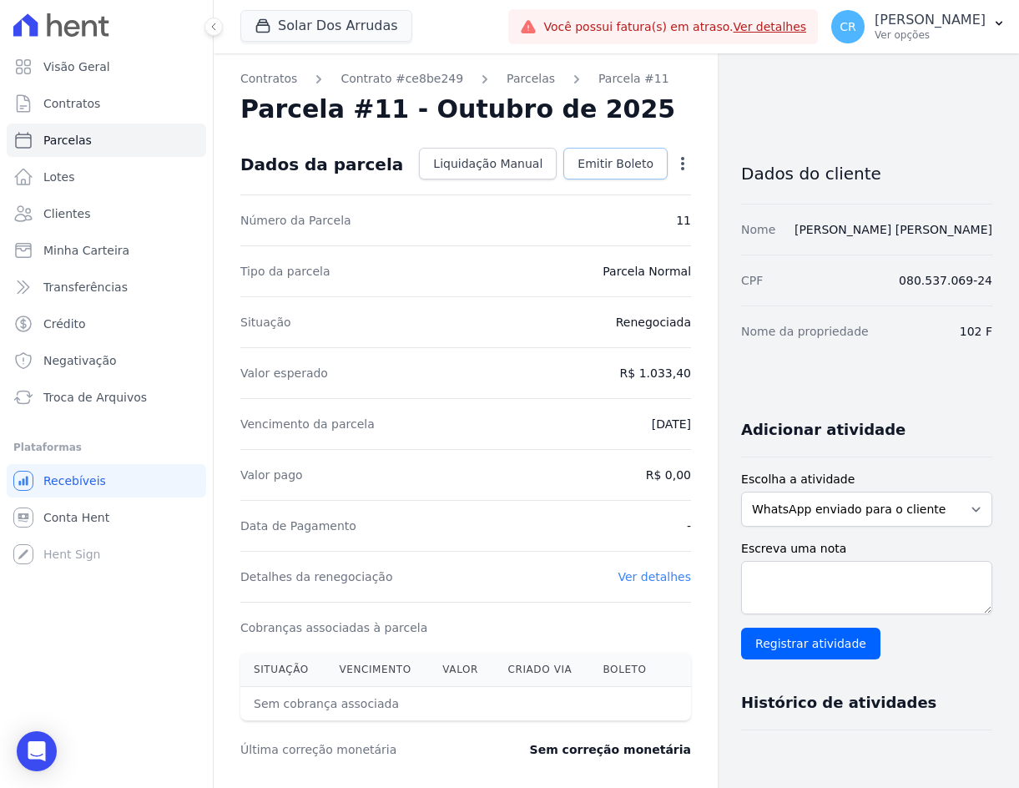
click at [599, 154] on link "Emitir Boleto" at bounding box center [615, 164] width 104 height 32
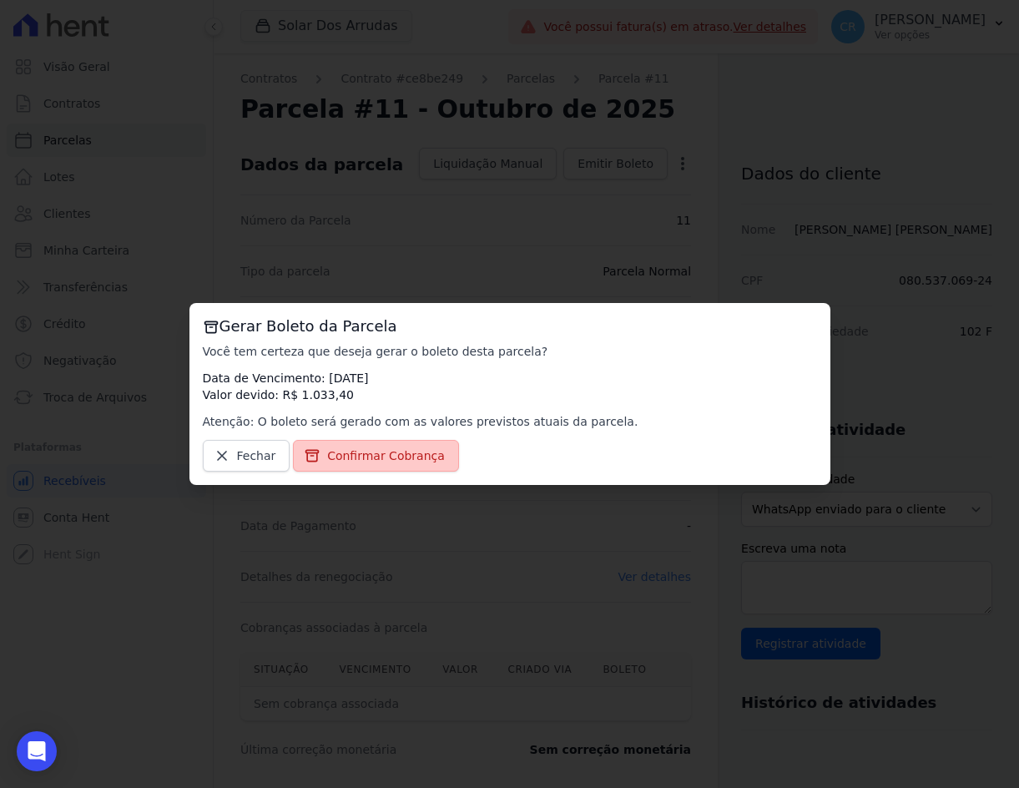
click at [338, 457] on span "Confirmar Cobrança" at bounding box center [386, 455] width 118 height 17
click at [393, 456] on span "Confirmar Cobrança" at bounding box center [386, 455] width 118 height 17
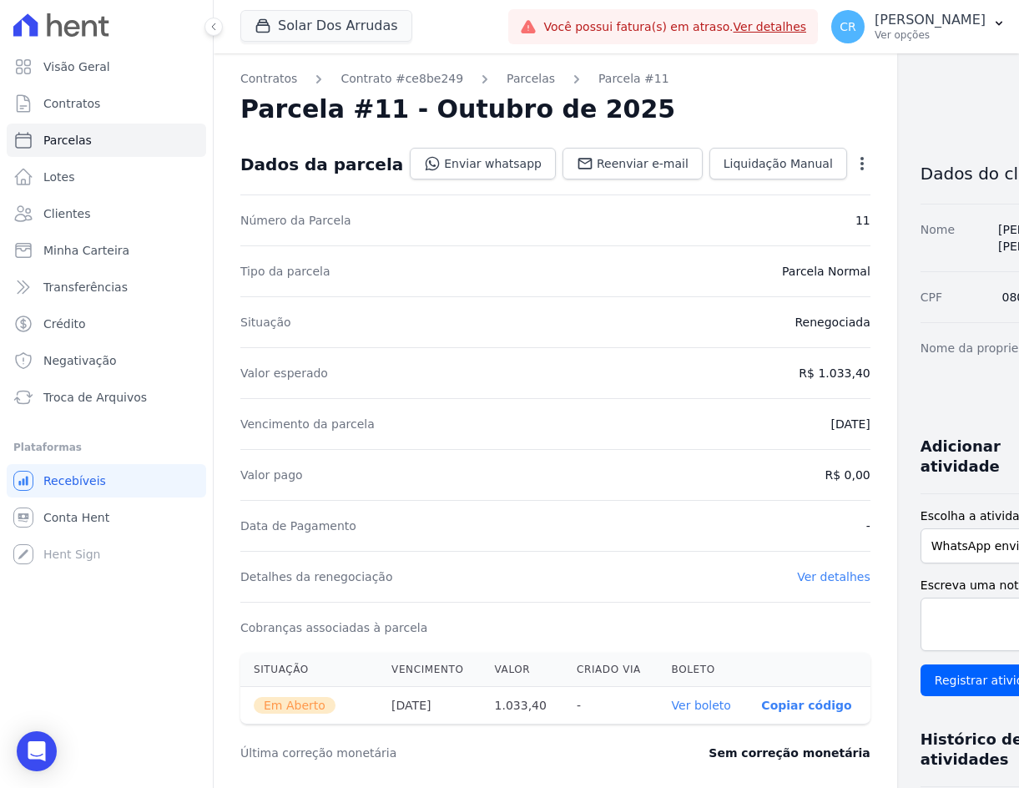
click at [770, 704] on p "Copiar código" at bounding box center [806, 704] width 90 height 13
click at [680, 710] on link "Ver boleto" at bounding box center [709, 706] width 59 height 13
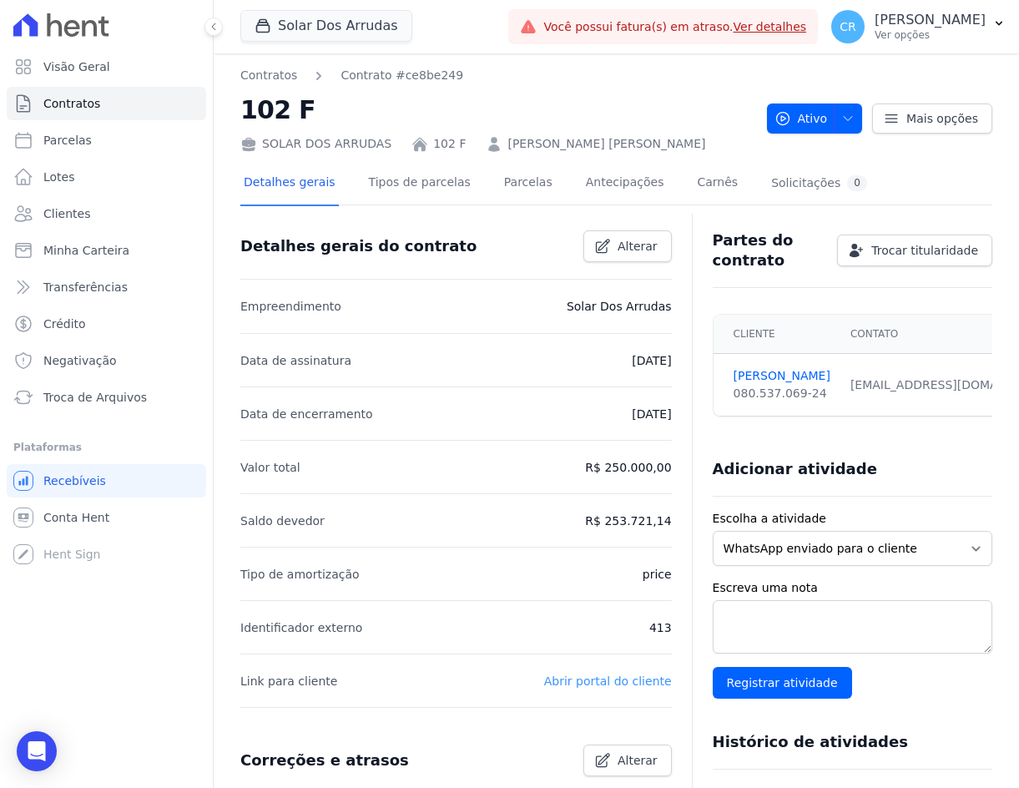
click at [613, 678] on link "Abrir portal do cliente" at bounding box center [608, 680] width 128 height 13
